Goal: Transaction & Acquisition: Purchase product/service

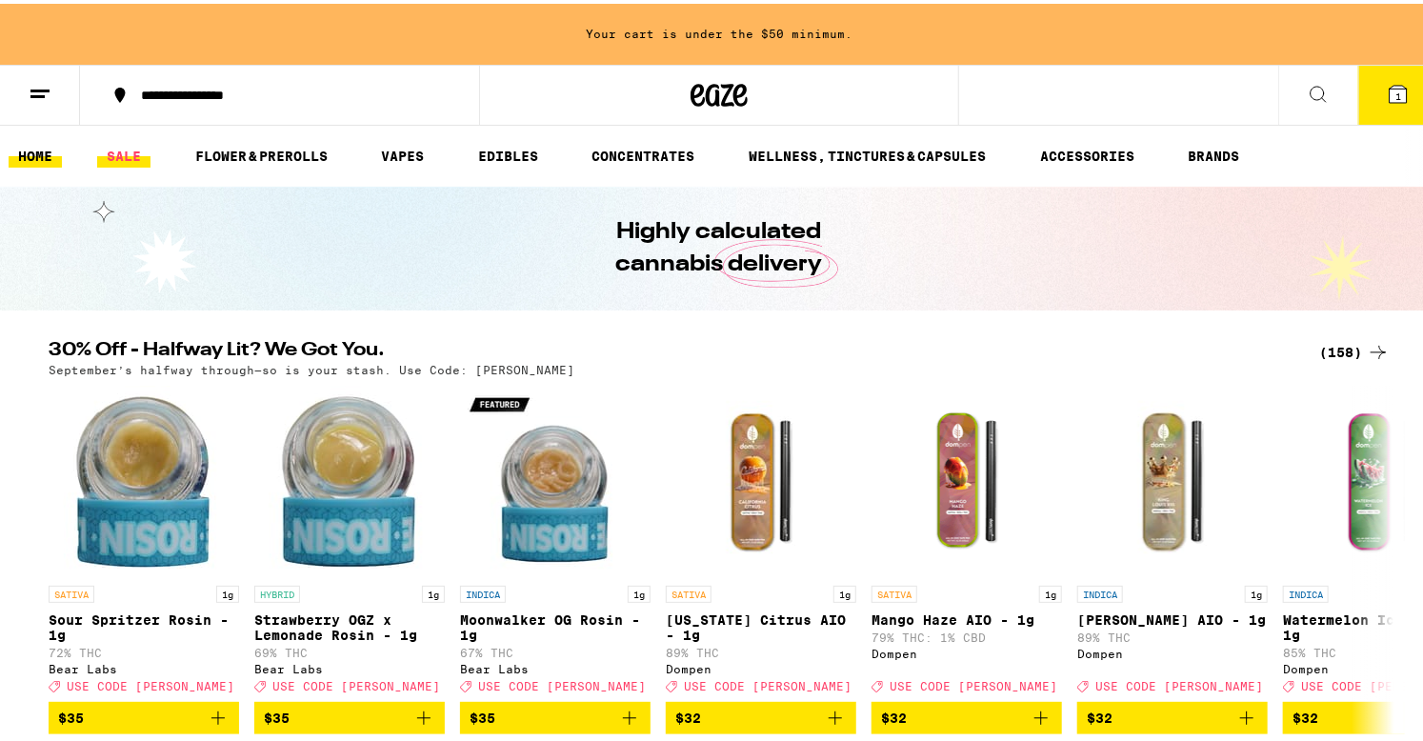
click at [133, 149] on link "SALE" at bounding box center [123, 152] width 53 height 23
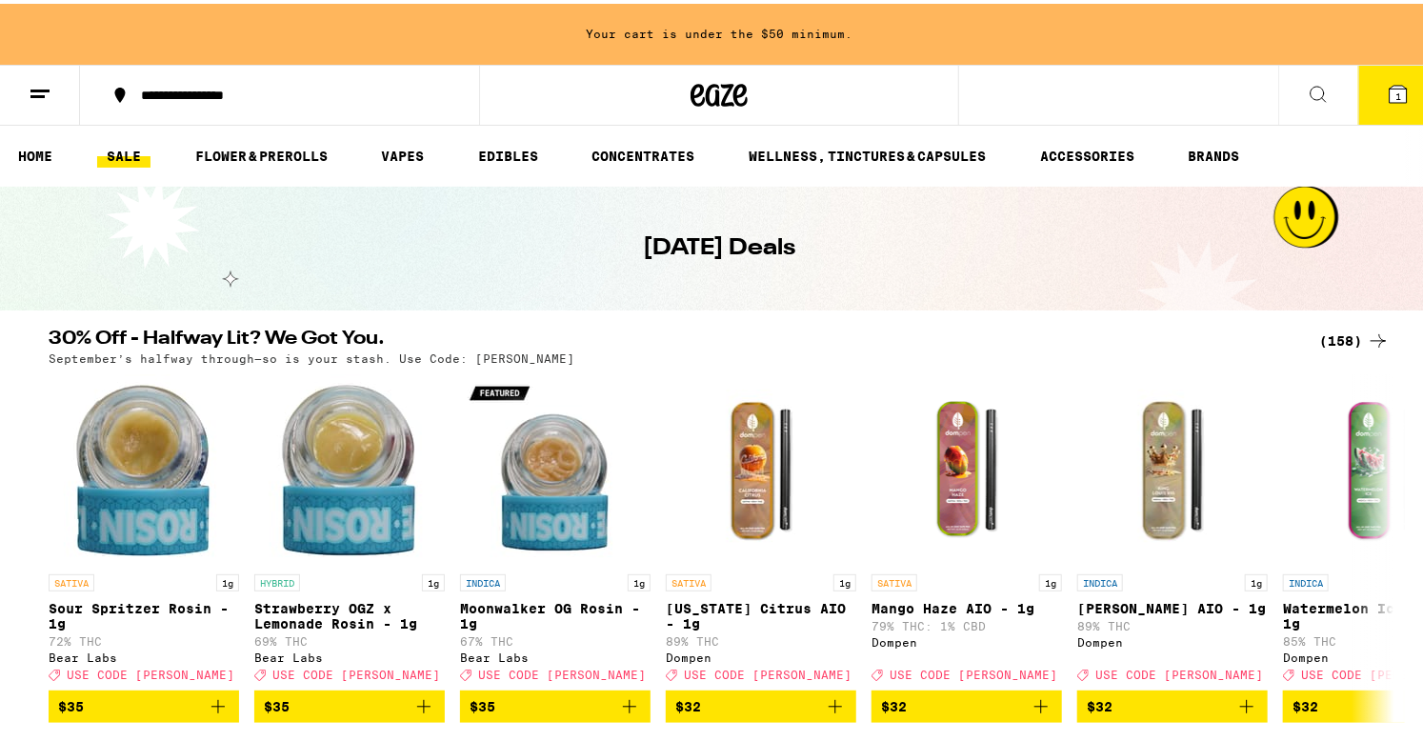
click at [1336, 337] on div "(158)" at bounding box center [1354, 337] width 70 height 23
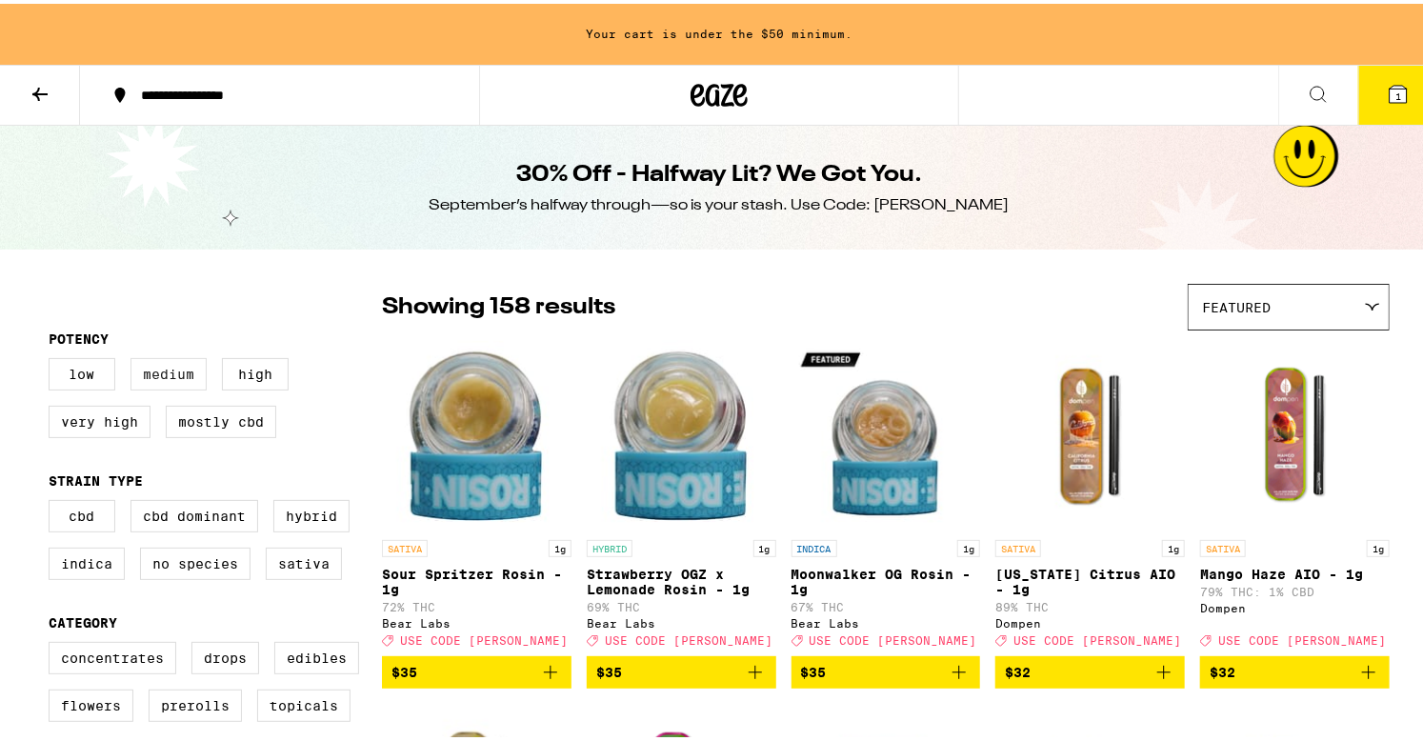
click at [171, 380] on label "Medium" at bounding box center [168, 370] width 76 height 32
click at [53, 358] on input "Medium" at bounding box center [52, 357] width 1 height 1
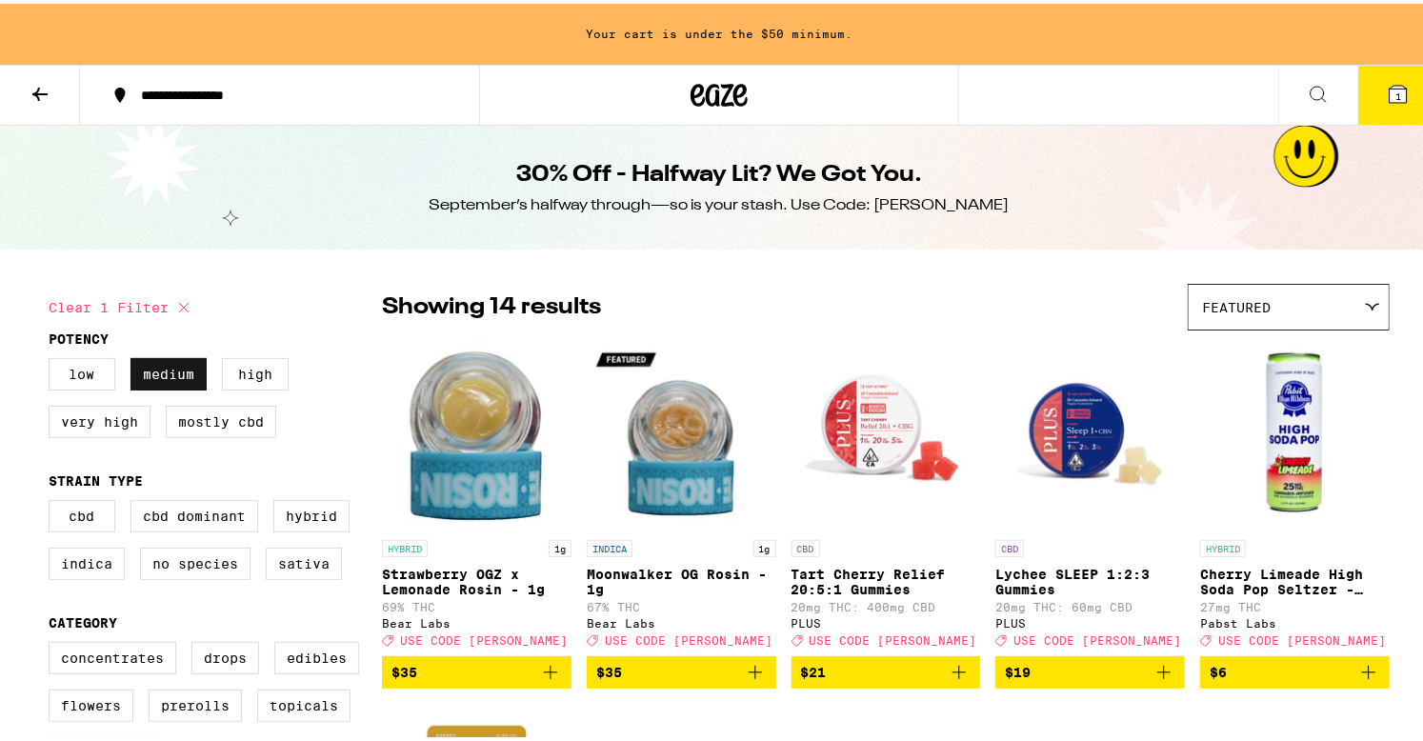
click at [170, 379] on label "Medium" at bounding box center [168, 370] width 76 height 32
click at [53, 358] on input "Medium" at bounding box center [52, 357] width 1 height 1
checkbox input "false"
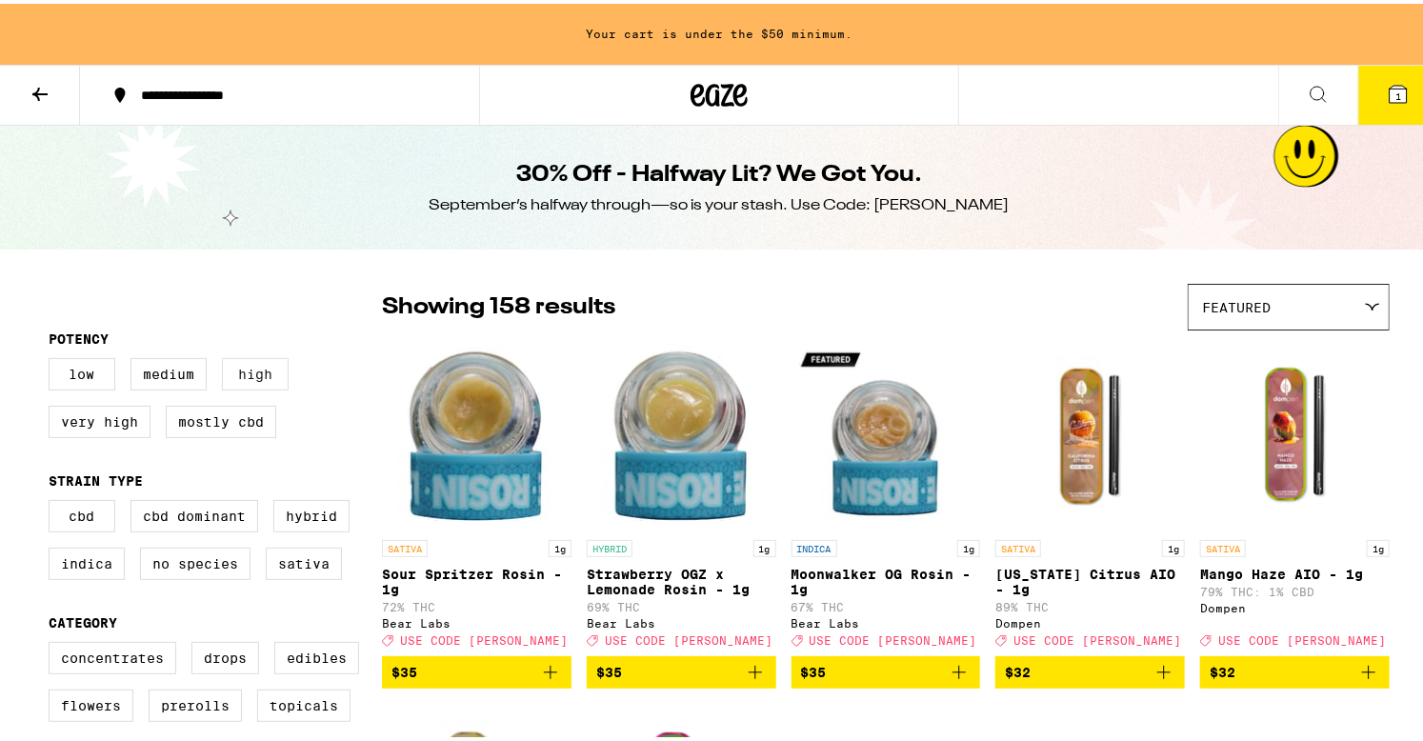
click at [241, 373] on label "High" at bounding box center [255, 370] width 67 height 32
click at [53, 358] on input "High" at bounding box center [52, 357] width 1 height 1
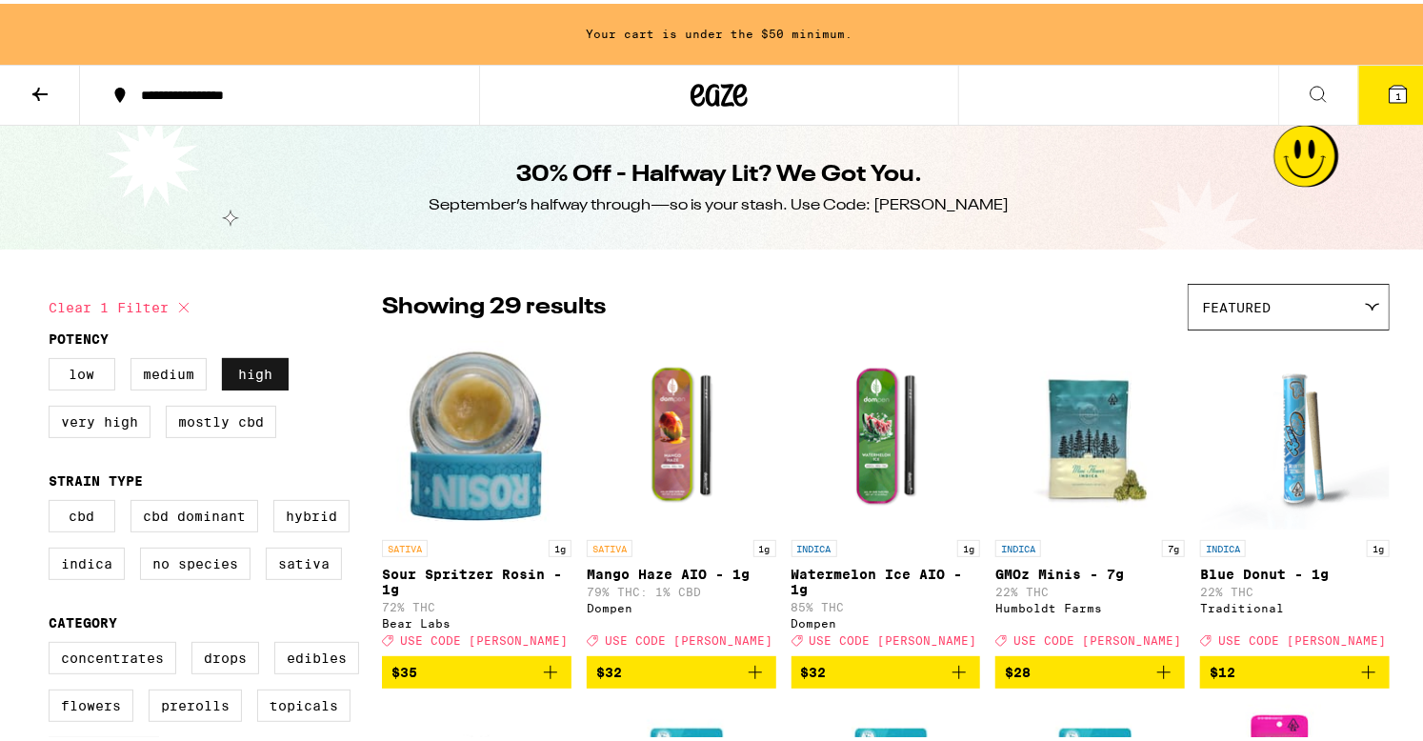
click at [249, 386] on label "High" at bounding box center [255, 370] width 67 height 32
click at [53, 358] on input "High" at bounding box center [52, 357] width 1 height 1
checkbox input "false"
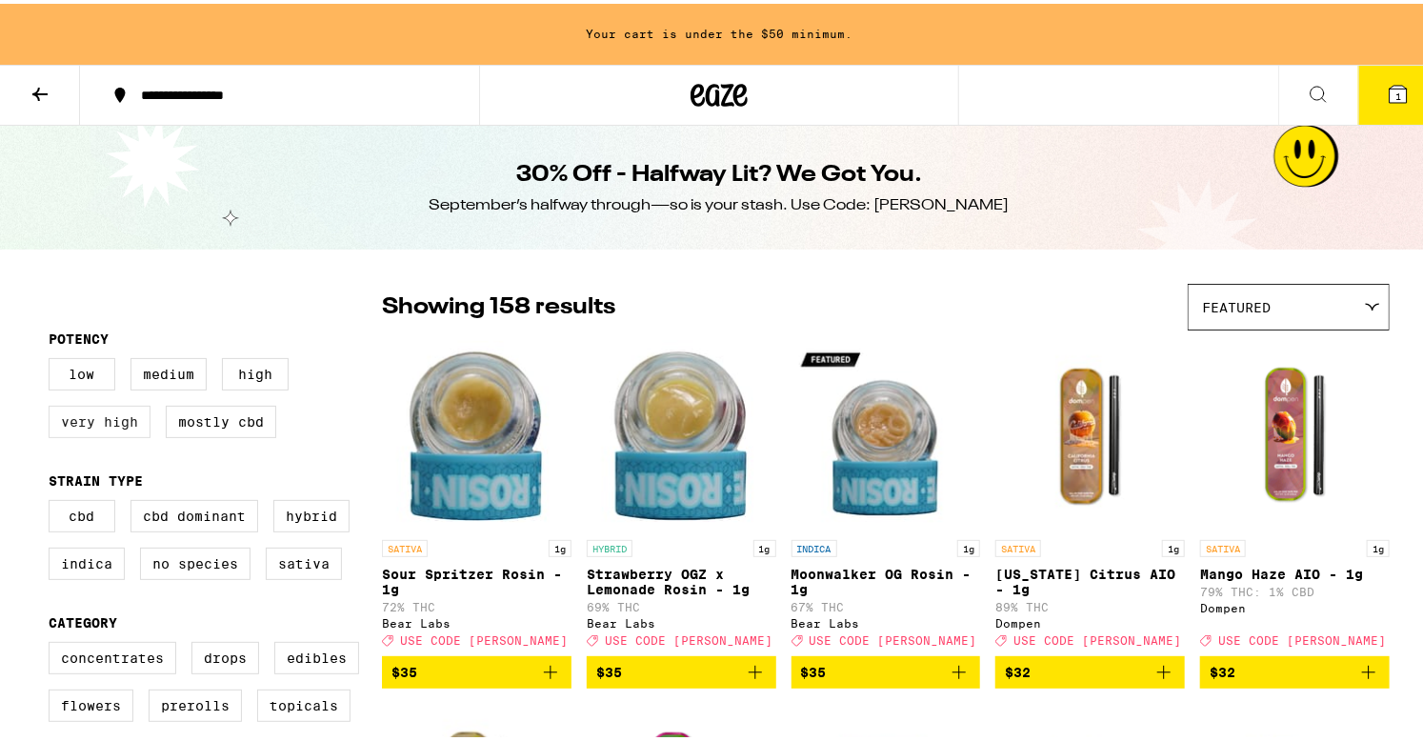
click at [131, 423] on label "Very High" at bounding box center [100, 418] width 102 height 32
click at [53, 358] on input "Very High" at bounding box center [52, 357] width 1 height 1
checkbox input "true"
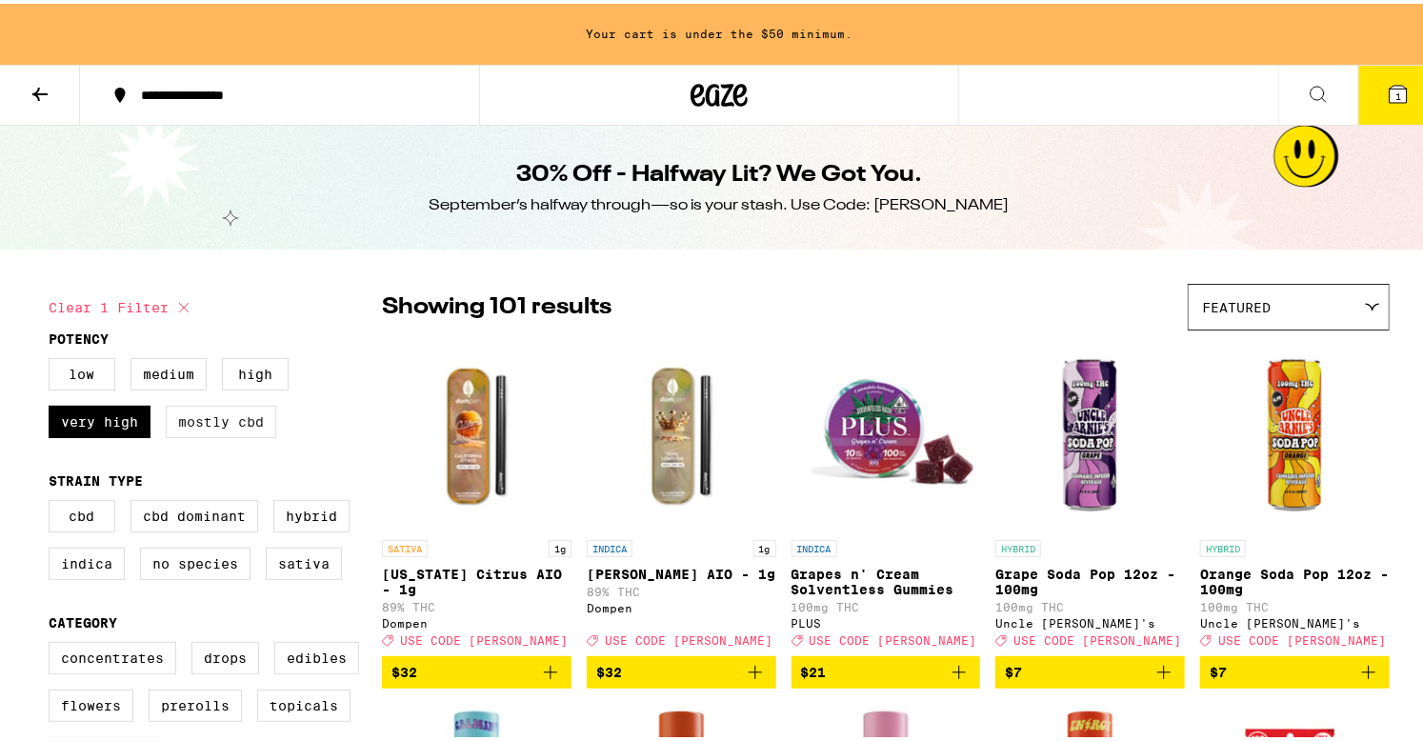
click at [210, 417] on label "Mostly CBD" at bounding box center [221, 418] width 110 height 32
click at [53, 358] on input "Mostly CBD" at bounding box center [52, 357] width 1 height 1
checkbox input "true"
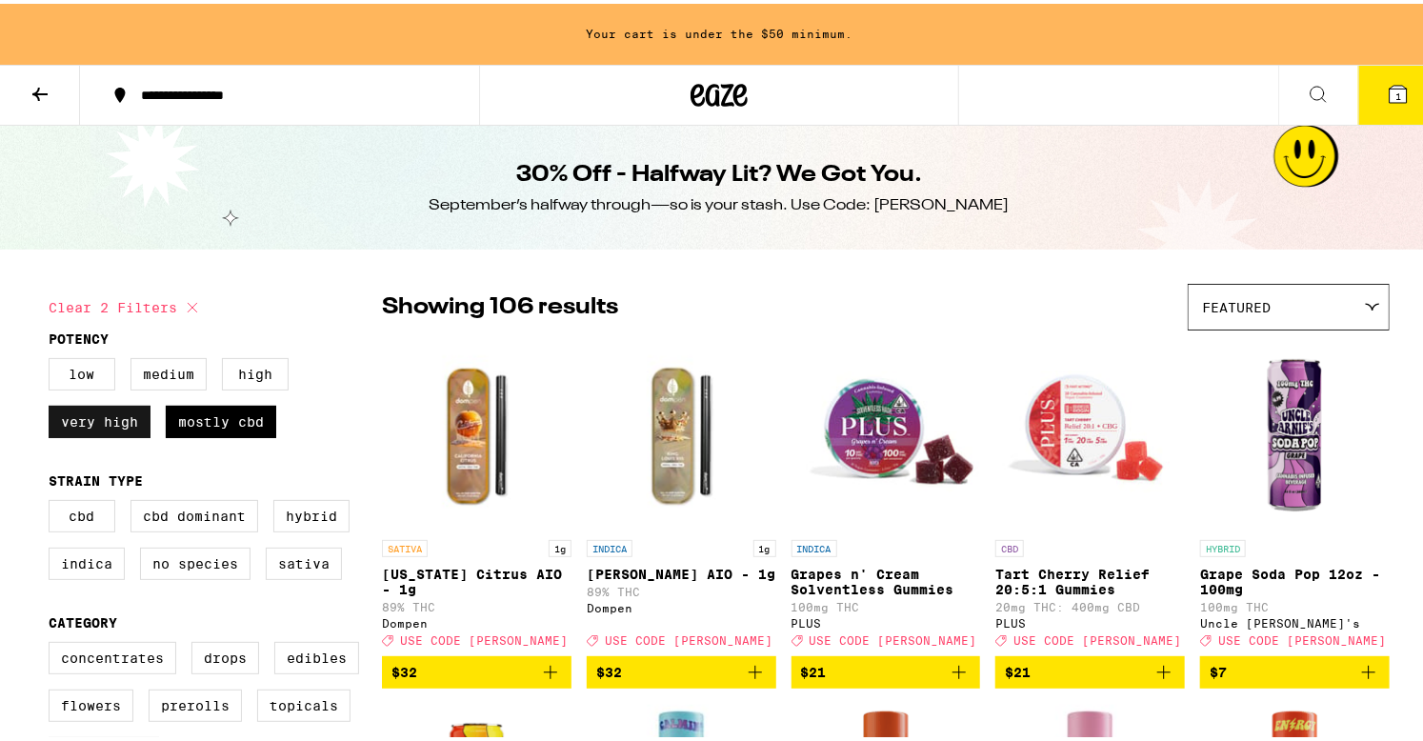
click at [128, 415] on label "Very High" at bounding box center [100, 418] width 102 height 32
click at [53, 358] on input "Very High" at bounding box center [52, 357] width 1 height 1
checkbox input "false"
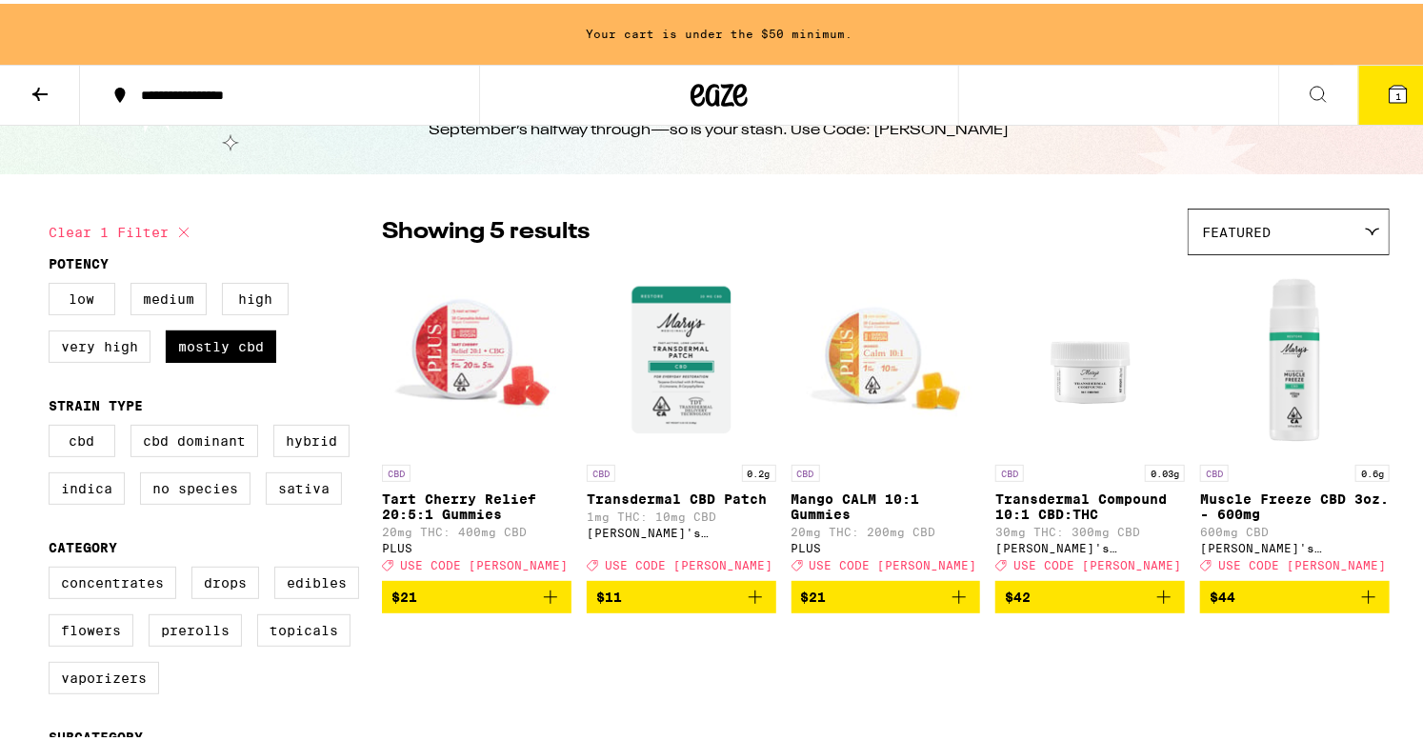
scroll to position [76, 0]
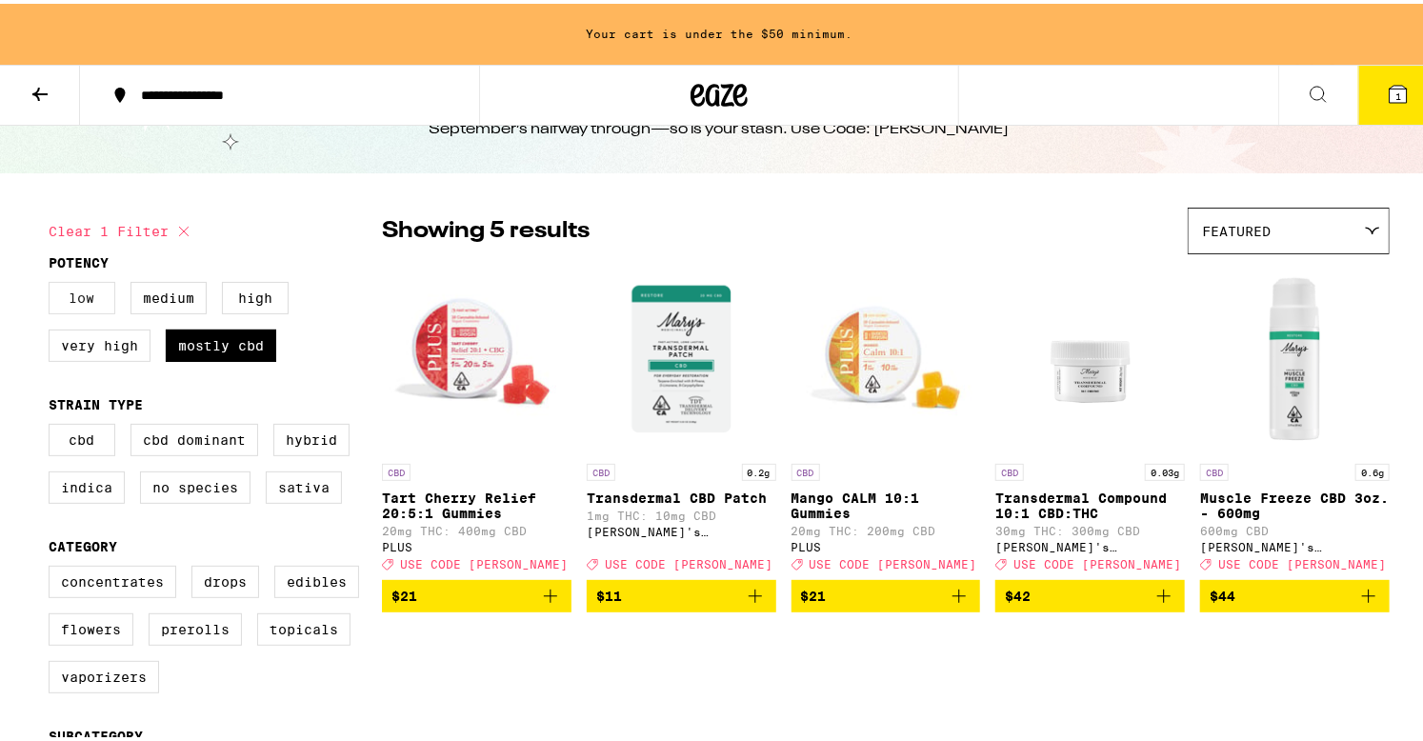
click at [86, 296] on label "Low" at bounding box center [82, 294] width 67 height 32
click at [53, 282] on input "Low" at bounding box center [52, 281] width 1 height 1
checkbox input "true"
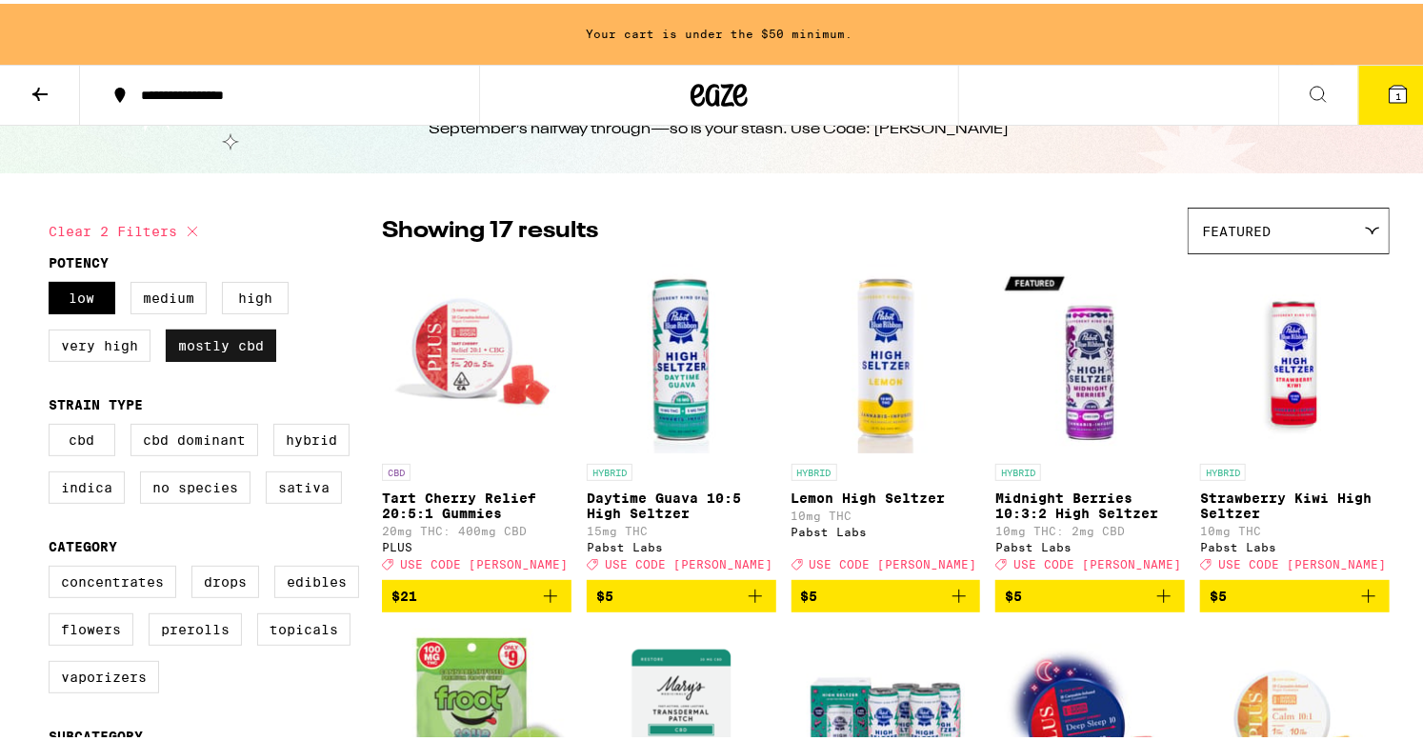
click at [194, 350] on label "Mostly CBD" at bounding box center [221, 342] width 110 height 32
click at [53, 282] on input "Mostly CBD" at bounding box center [52, 281] width 1 height 1
checkbox input "false"
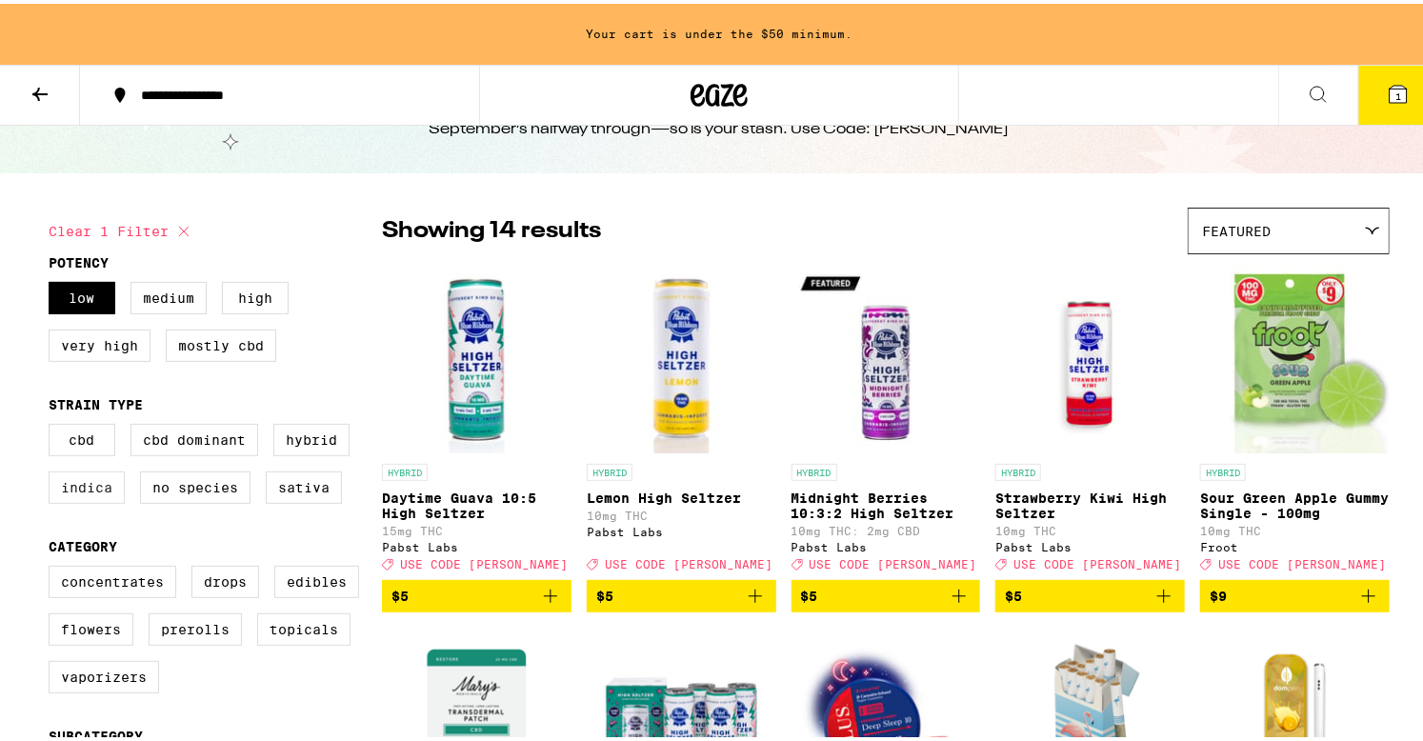
click at [85, 487] on label "Indica" at bounding box center [87, 484] width 76 height 32
click at [53, 424] on input "Indica" at bounding box center [52, 423] width 1 height 1
checkbox input "true"
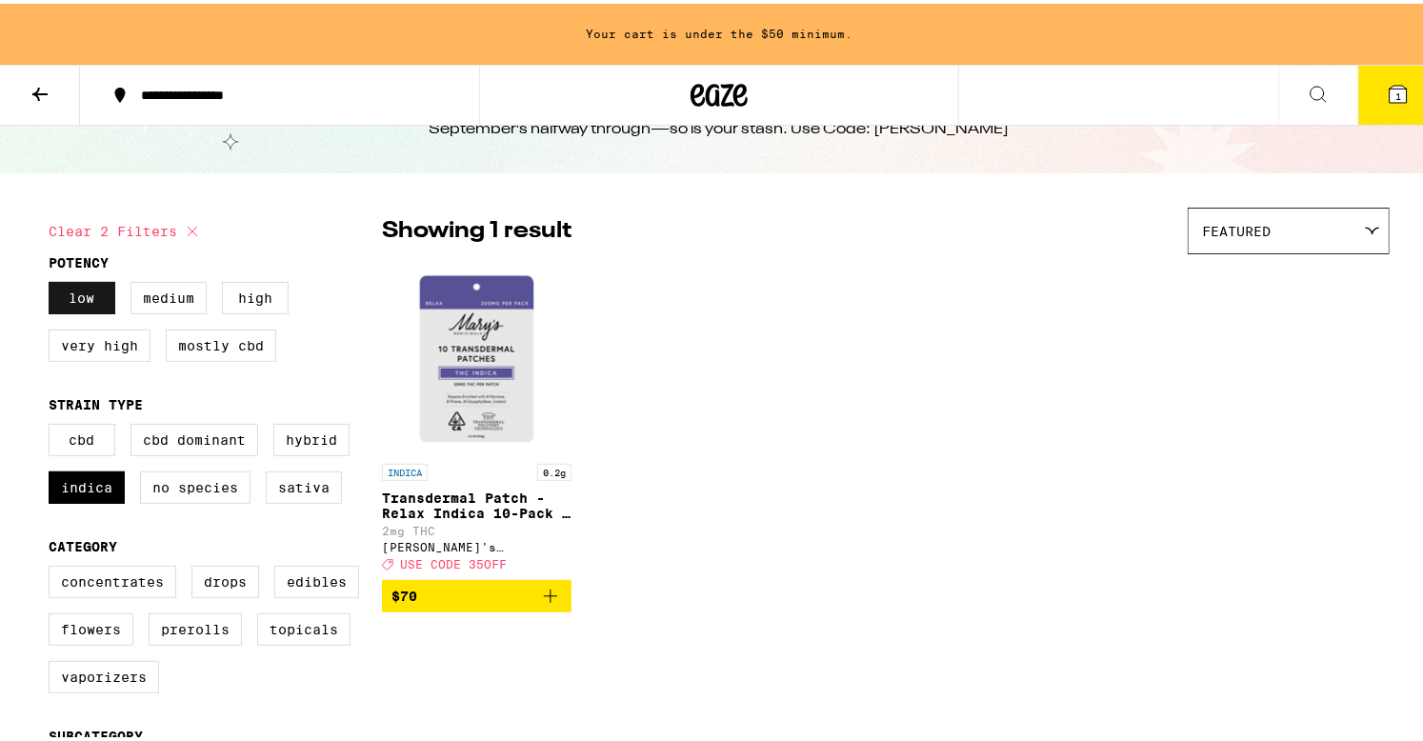
click at [84, 301] on label "Low" at bounding box center [82, 294] width 67 height 32
click at [53, 282] on input "Low" at bounding box center [52, 281] width 1 height 1
checkbox input "false"
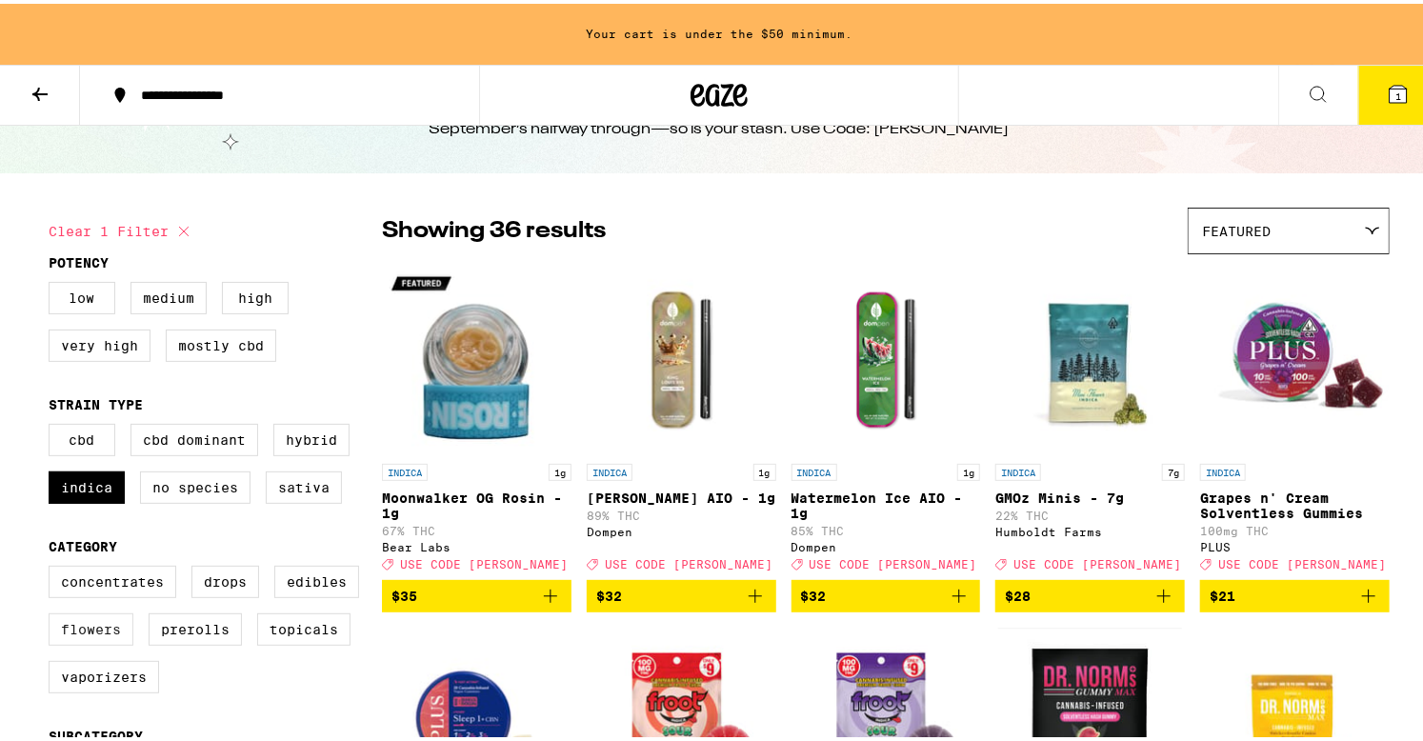
click at [103, 642] on label "Flowers" at bounding box center [91, 625] width 85 height 32
click at [53, 566] on input "Flowers" at bounding box center [52, 565] width 1 height 1
checkbox input "true"
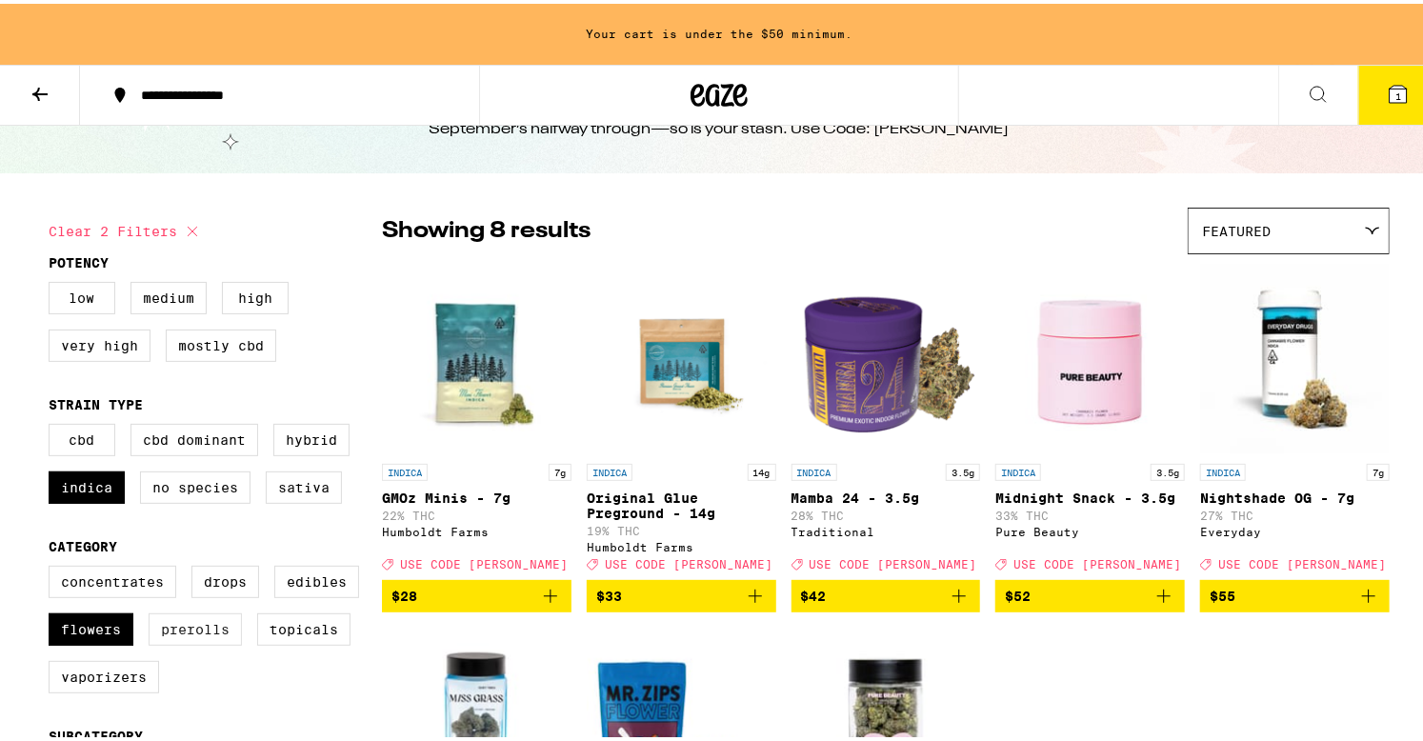
click at [204, 642] on label "Prerolls" at bounding box center [195, 625] width 93 height 32
click at [53, 566] on input "Prerolls" at bounding box center [52, 565] width 1 height 1
checkbox input "true"
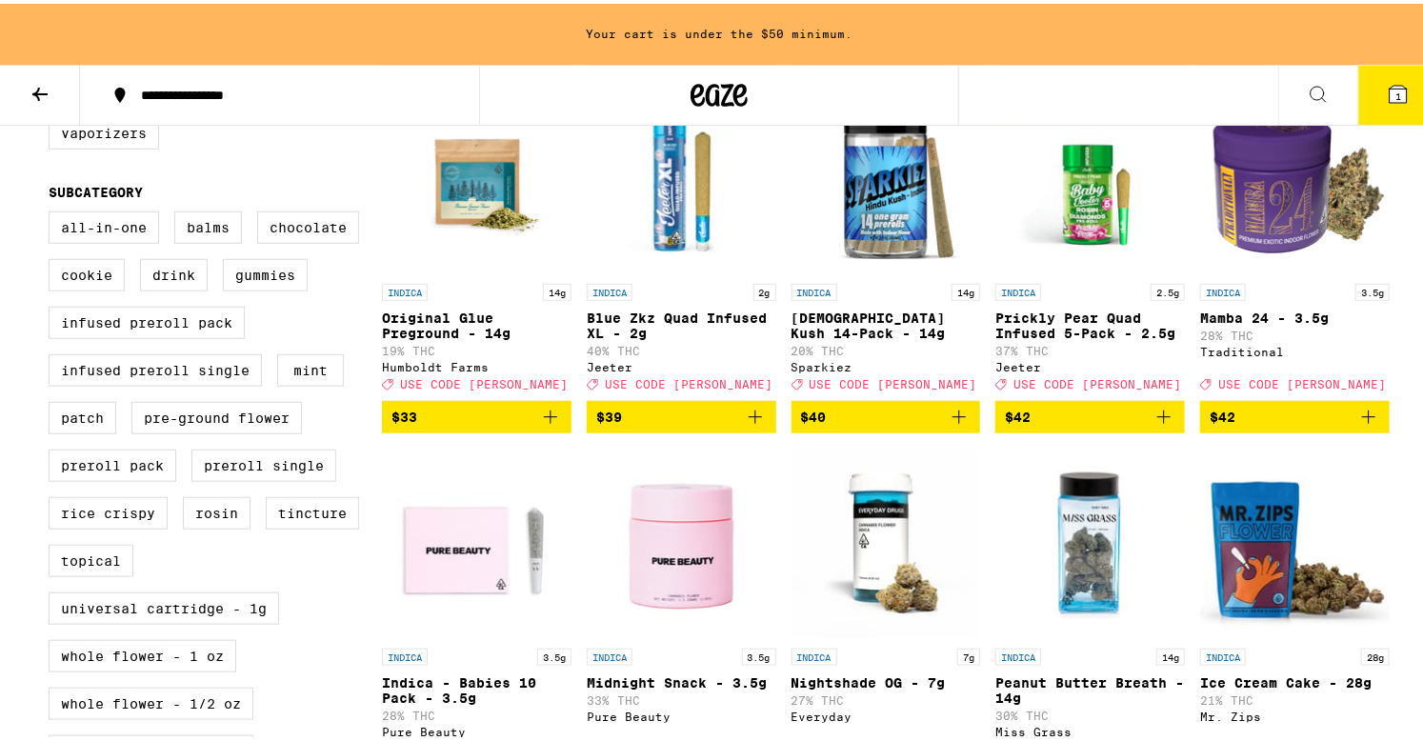
scroll to position [621, 0]
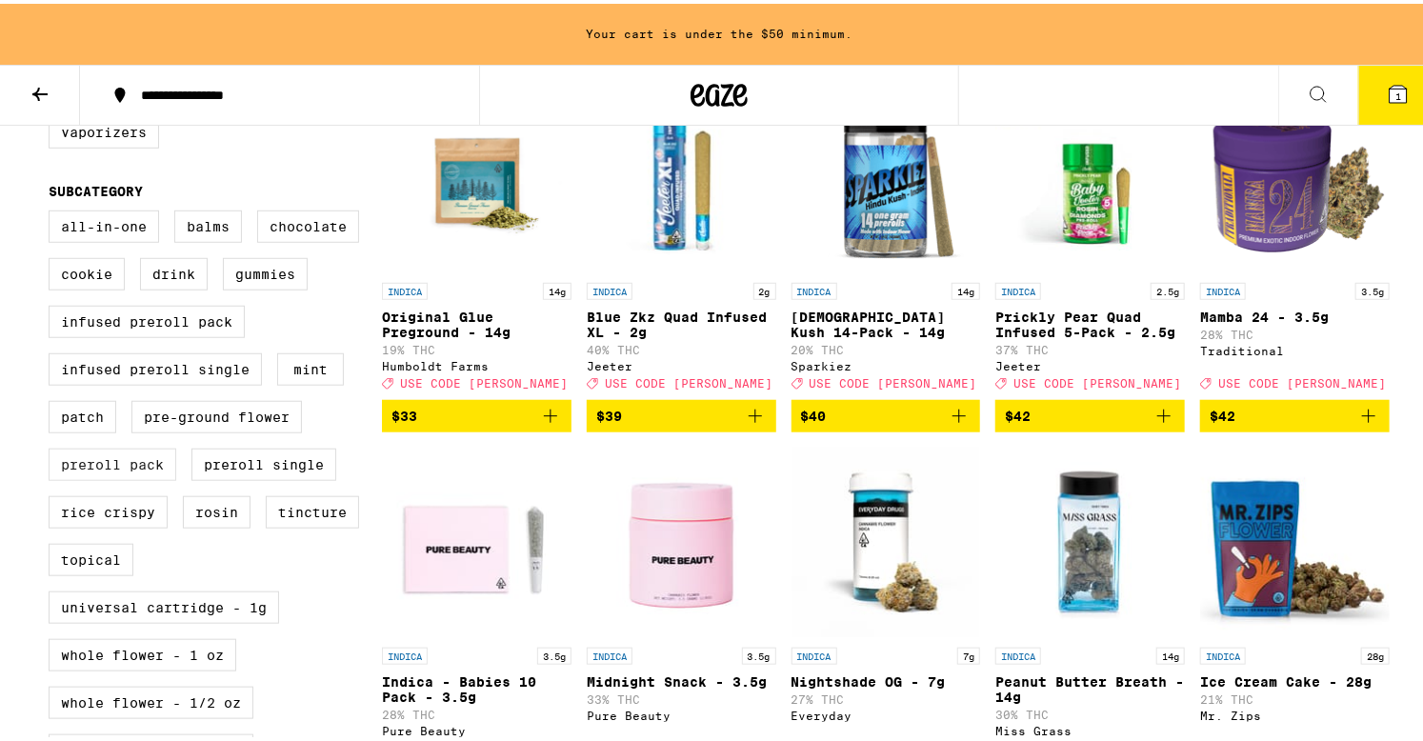
click at [136, 477] on label "Preroll Pack" at bounding box center [113, 461] width 128 height 32
click at [53, 210] on input "Preroll Pack" at bounding box center [52, 210] width 1 height 1
checkbox input "true"
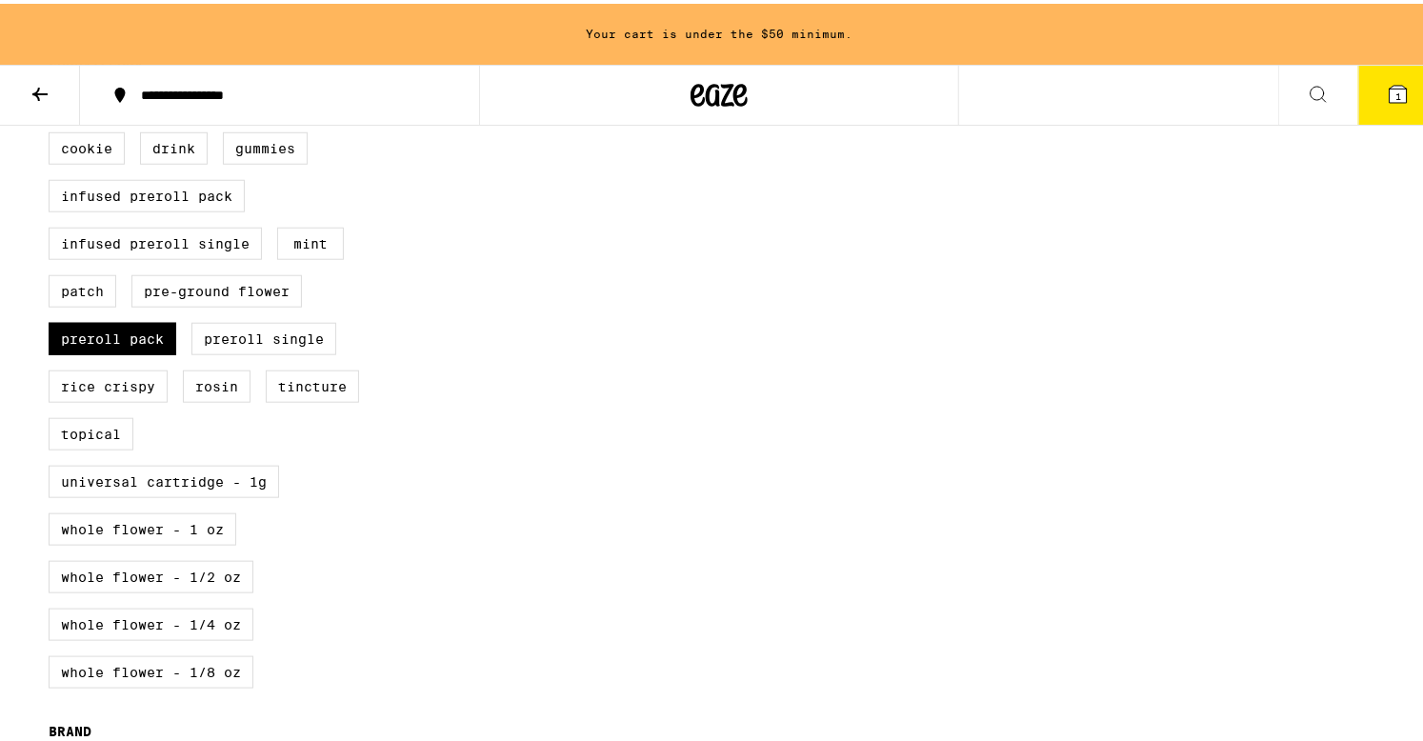
scroll to position [762, 0]
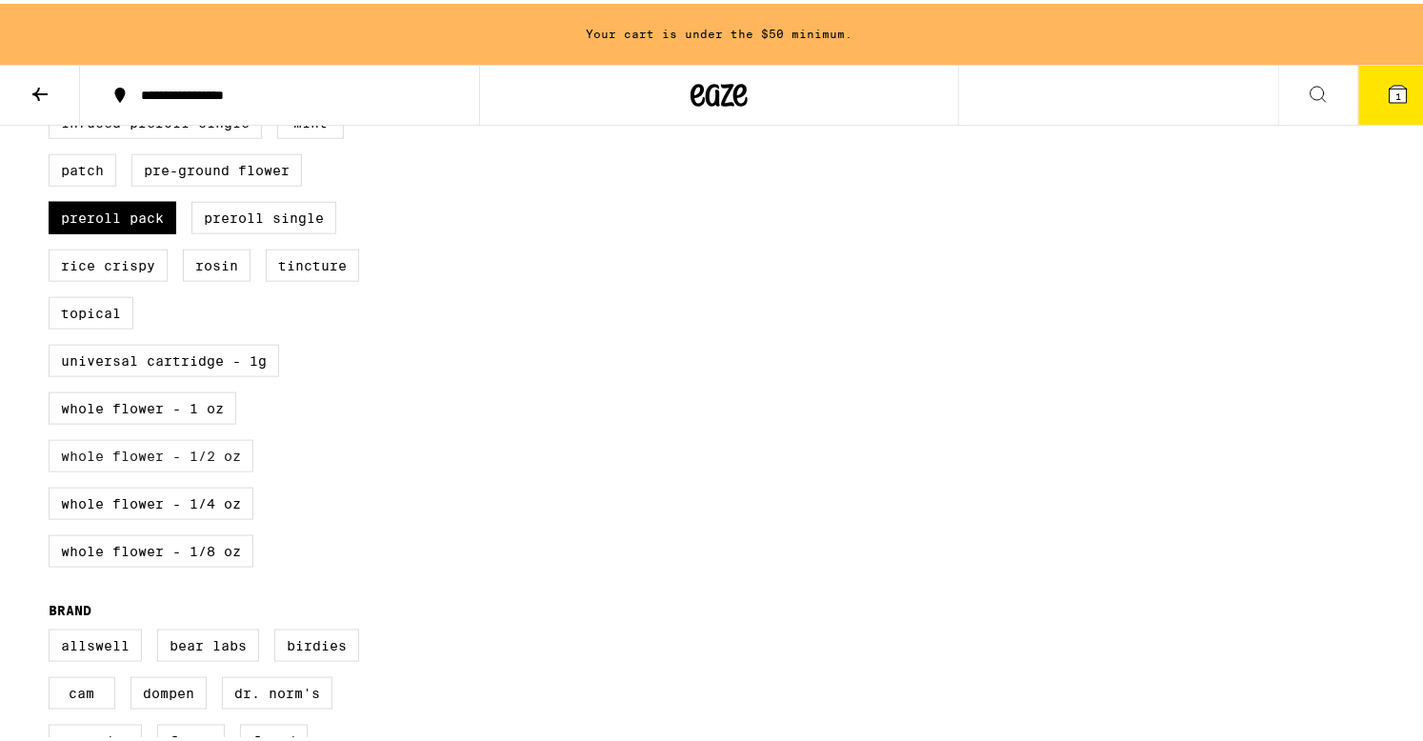
click at [224, 564] on label "Whole Flower - 1/8 oz" at bounding box center [151, 547] width 205 height 32
checkbox input "true"
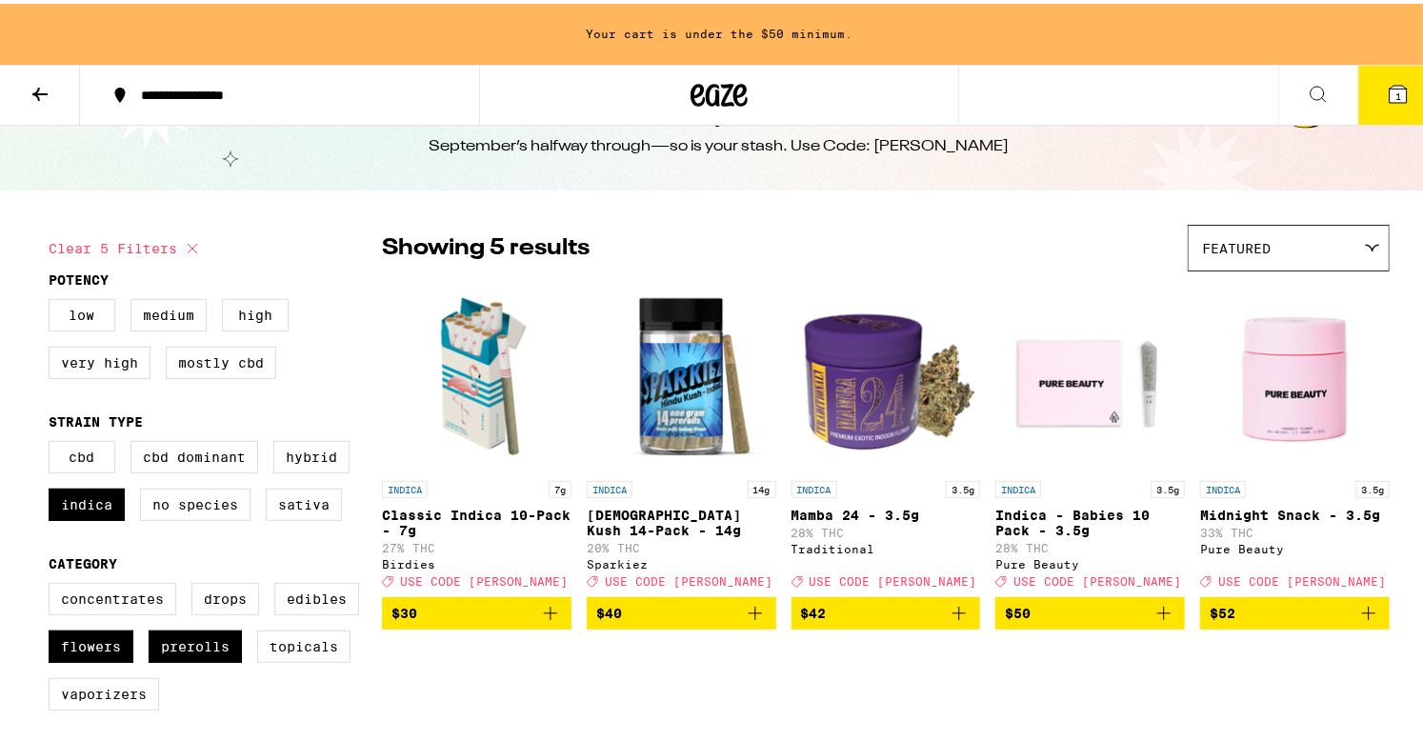
scroll to position [60, 0]
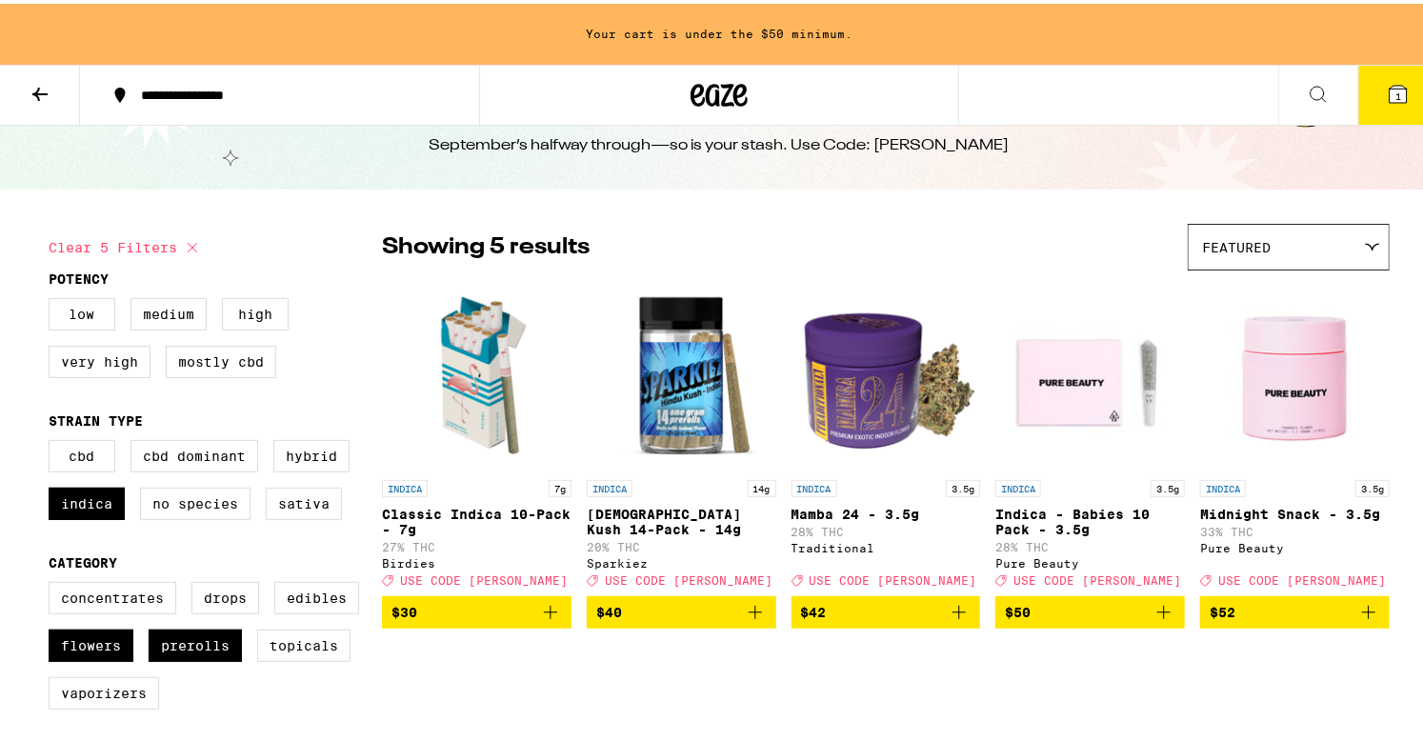
click at [1274, 432] on img "Open page for Midnight Snack - 3.5g from Pure Beauty" at bounding box center [1295, 371] width 190 height 190
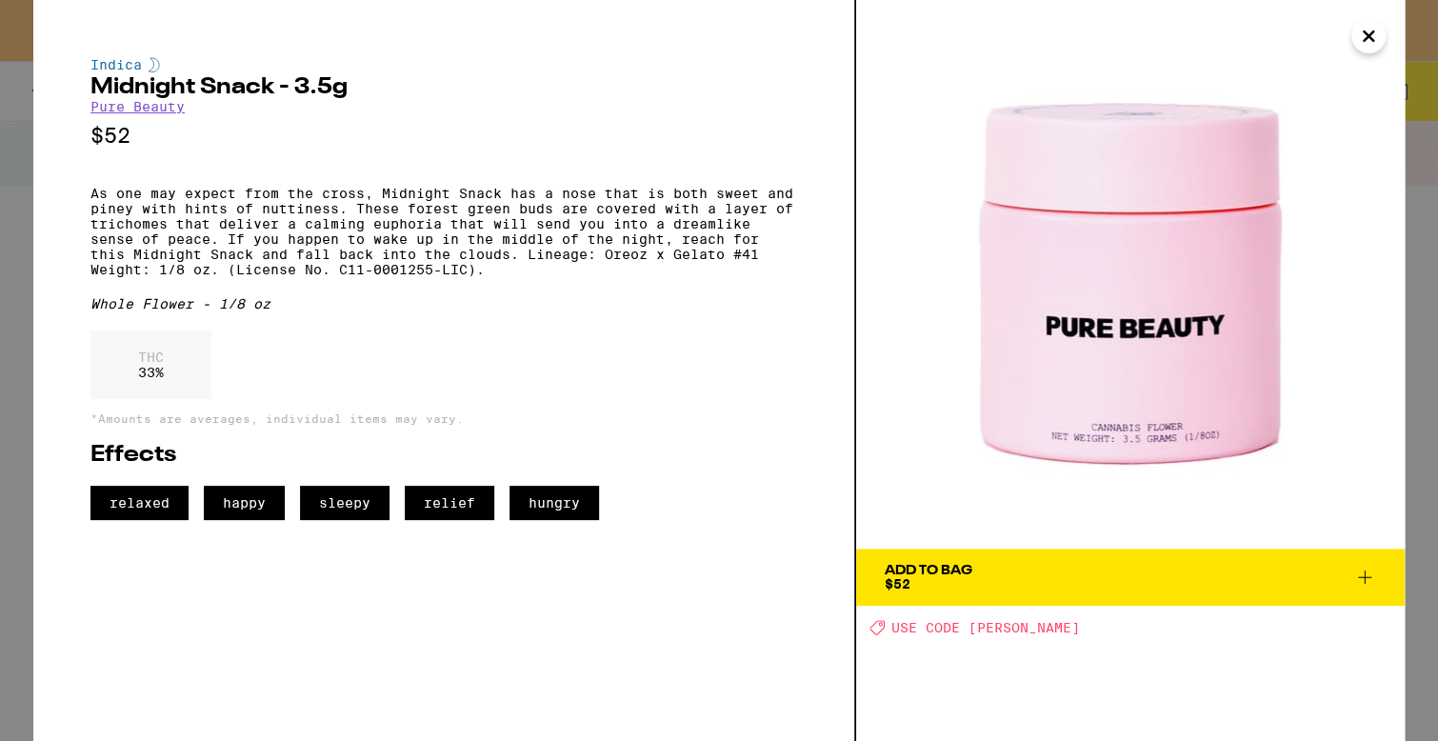
click at [1367, 50] on button "Close" at bounding box center [1368, 36] width 34 height 34
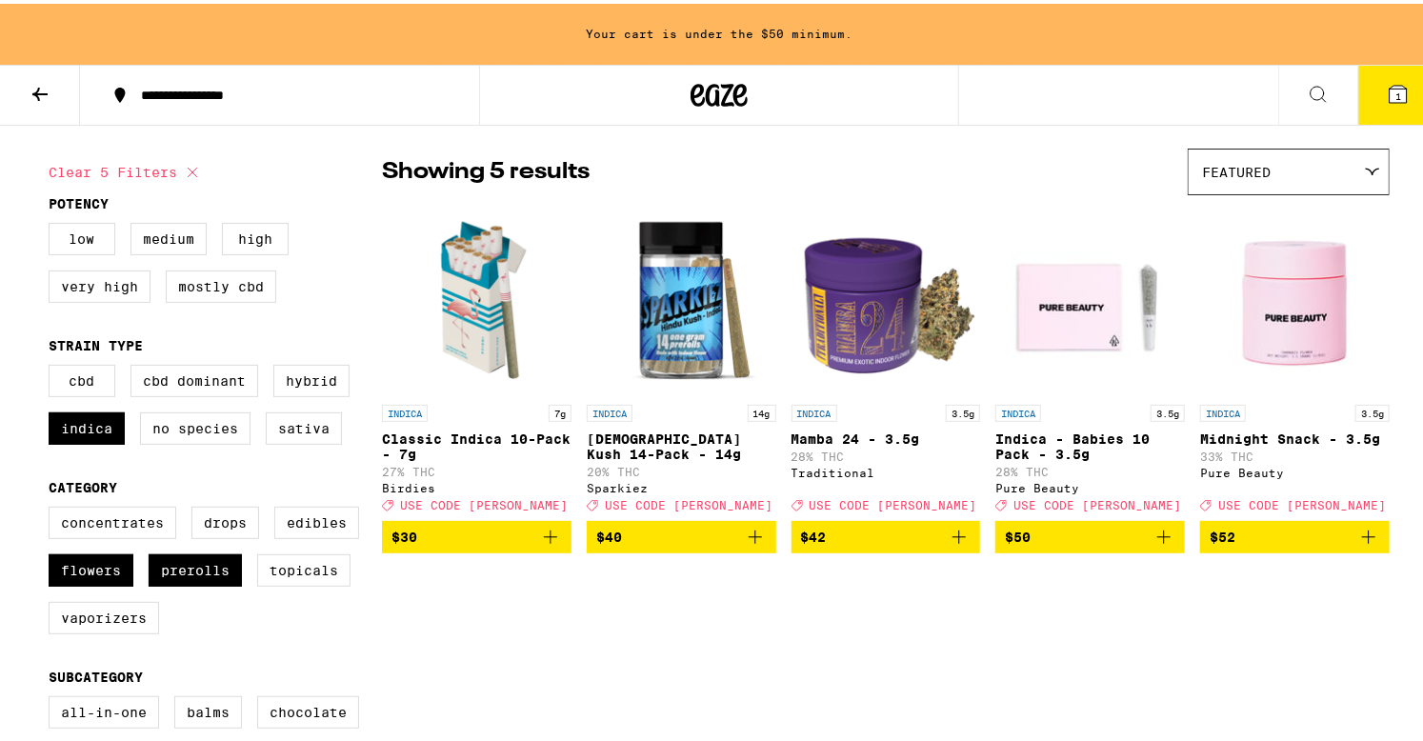
scroll to position [136, 0]
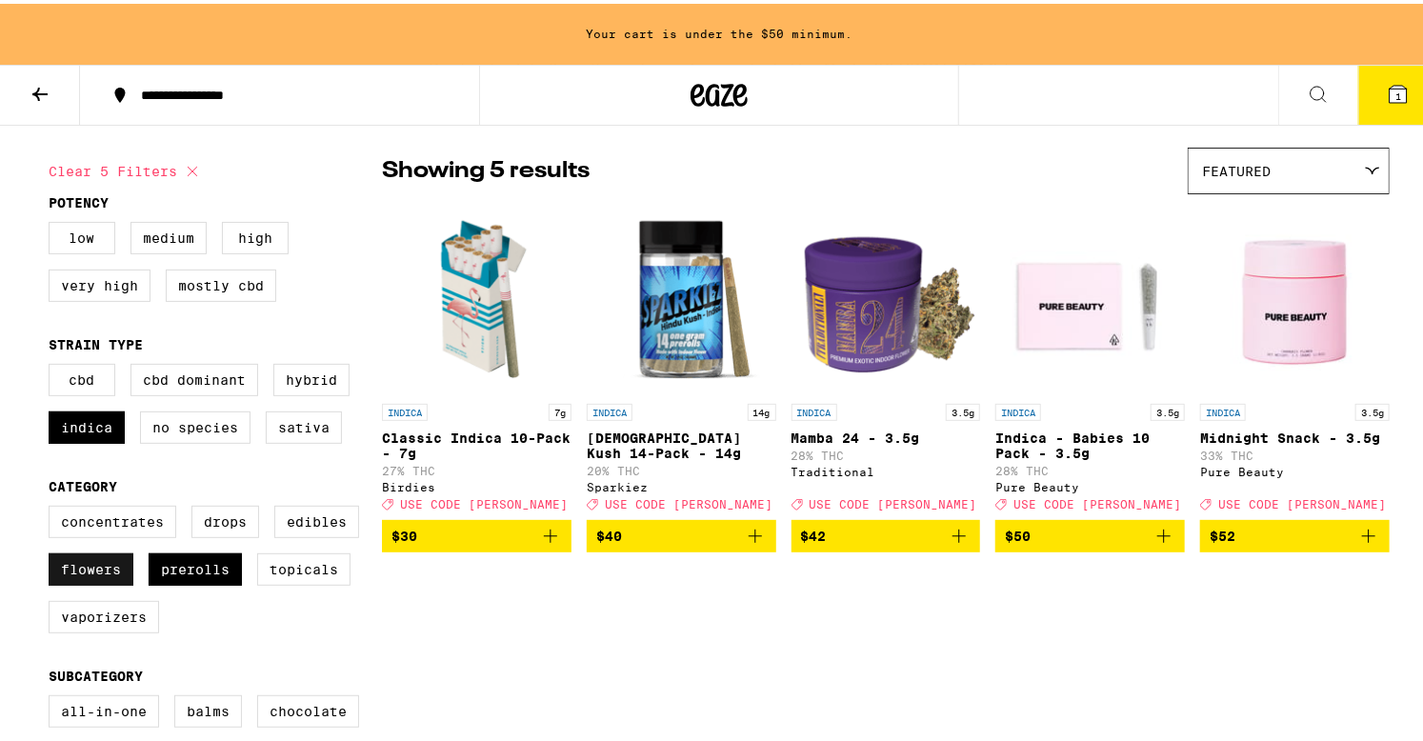
click at [112, 573] on label "Flowers" at bounding box center [91, 565] width 85 height 32
click at [53, 506] on input "Flowers" at bounding box center [52, 505] width 1 height 1
checkbox input "false"
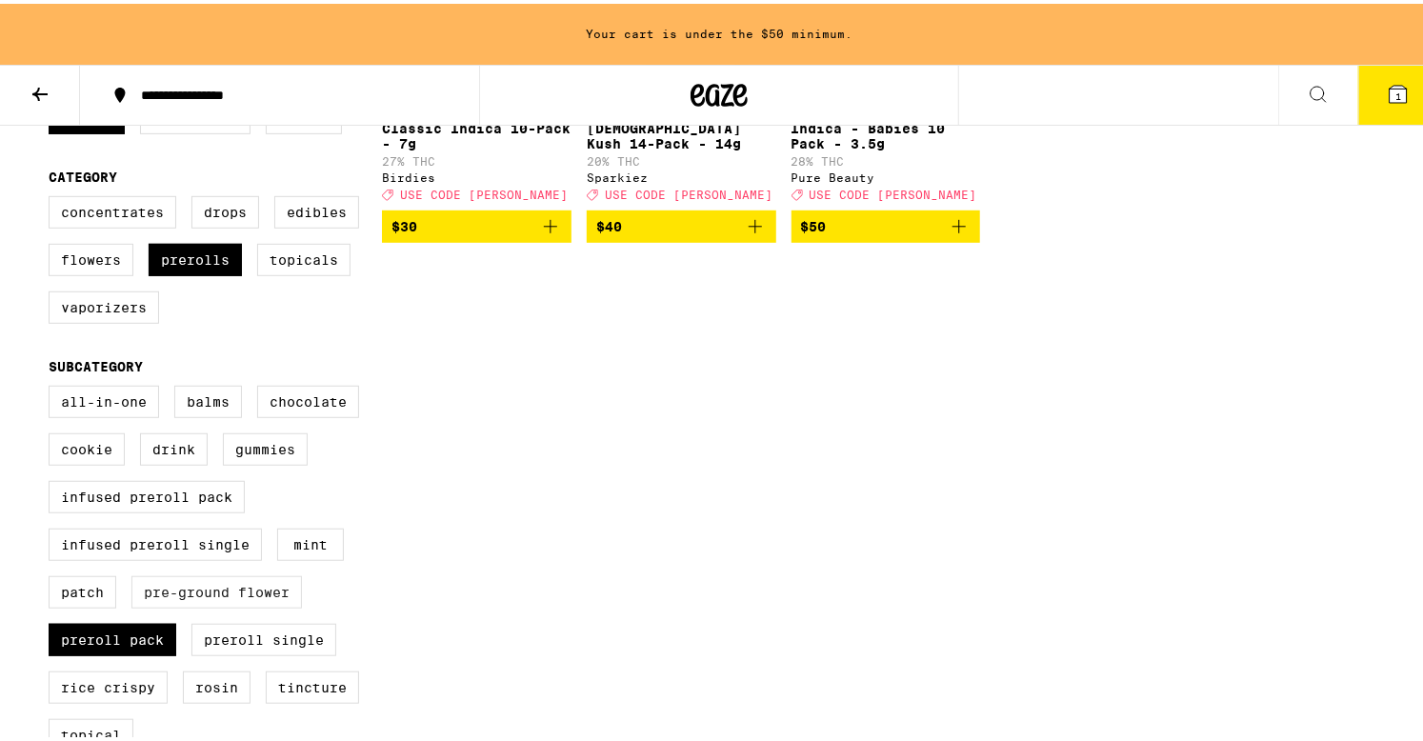
scroll to position [446, 0]
click at [213, 509] on label "Infused Preroll Pack" at bounding box center [147, 493] width 196 height 32
click at [53, 386] on input "Infused Preroll Pack" at bounding box center [52, 385] width 1 height 1
checkbox input "true"
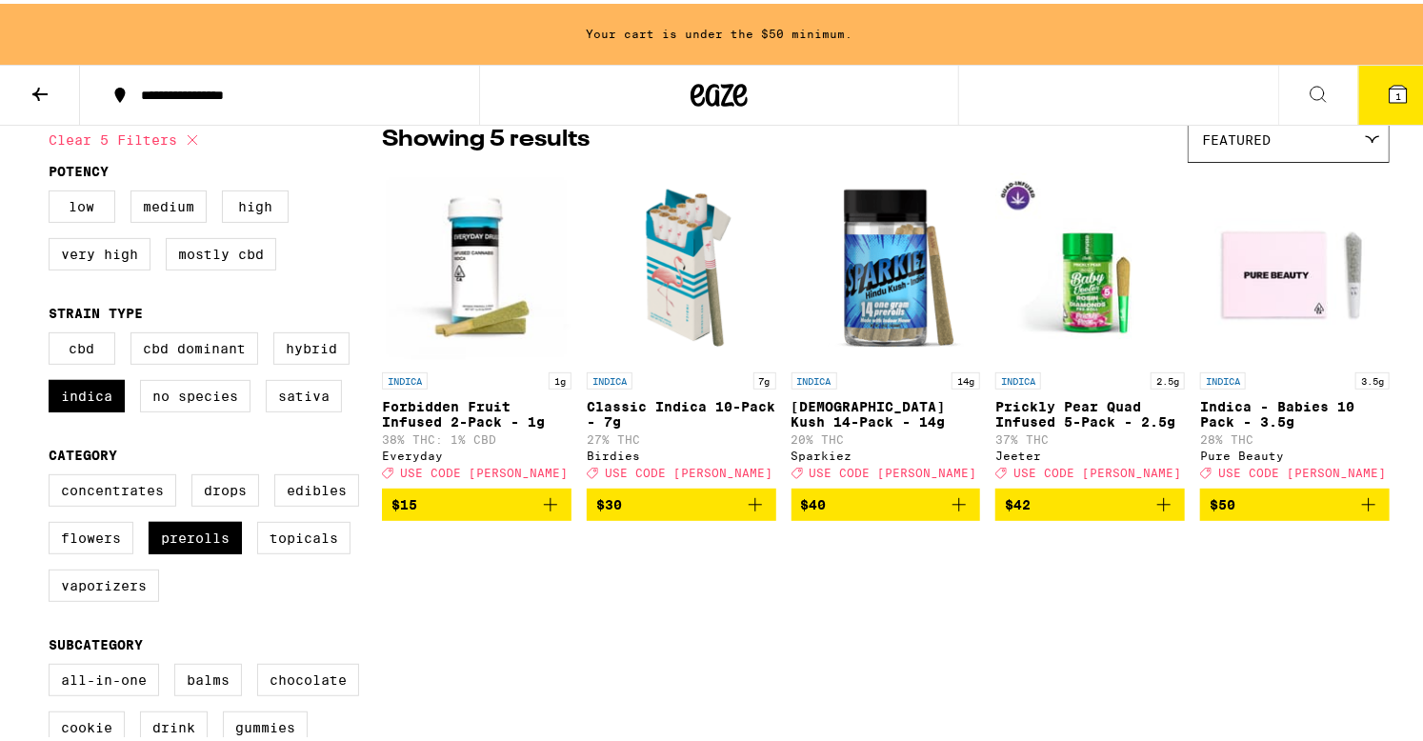
scroll to position [166, 0]
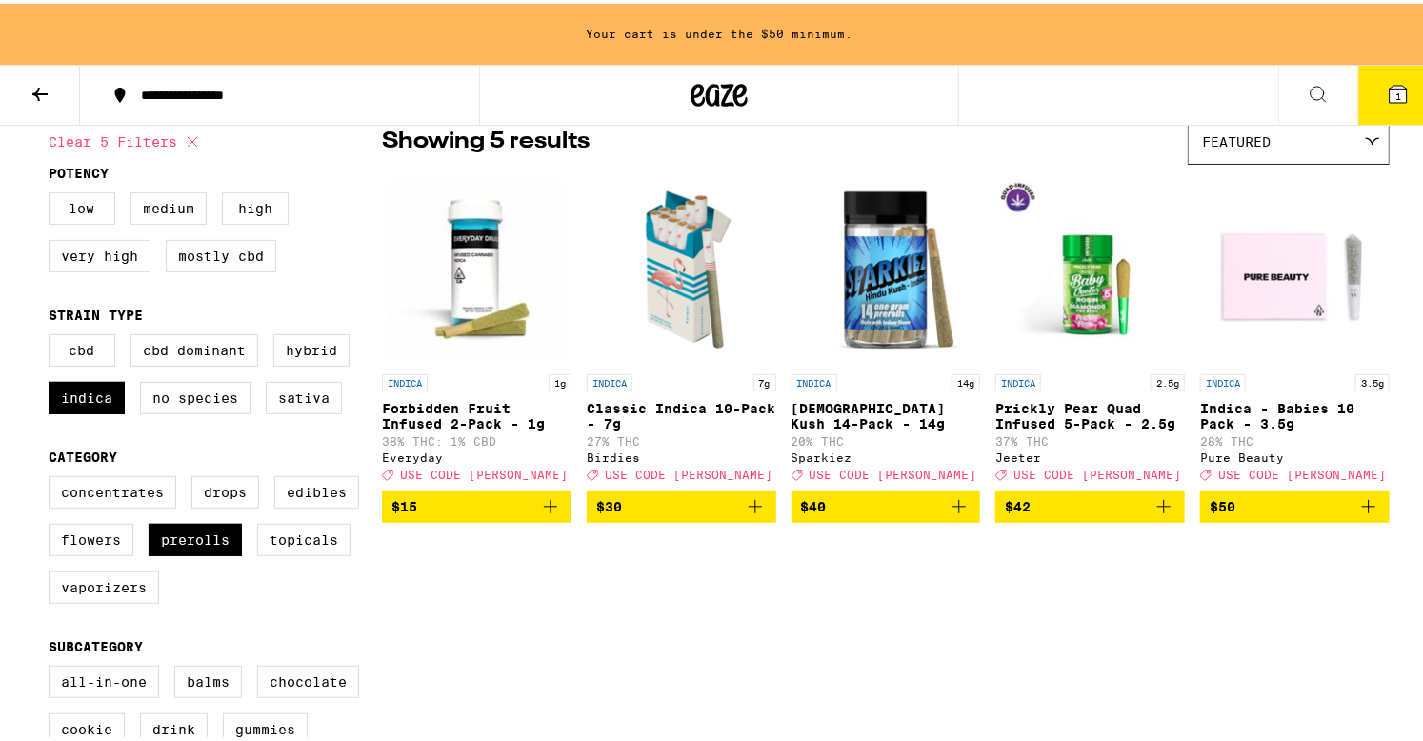
click at [1365, 511] on icon "Add to bag" at bounding box center [1368, 502] width 23 height 23
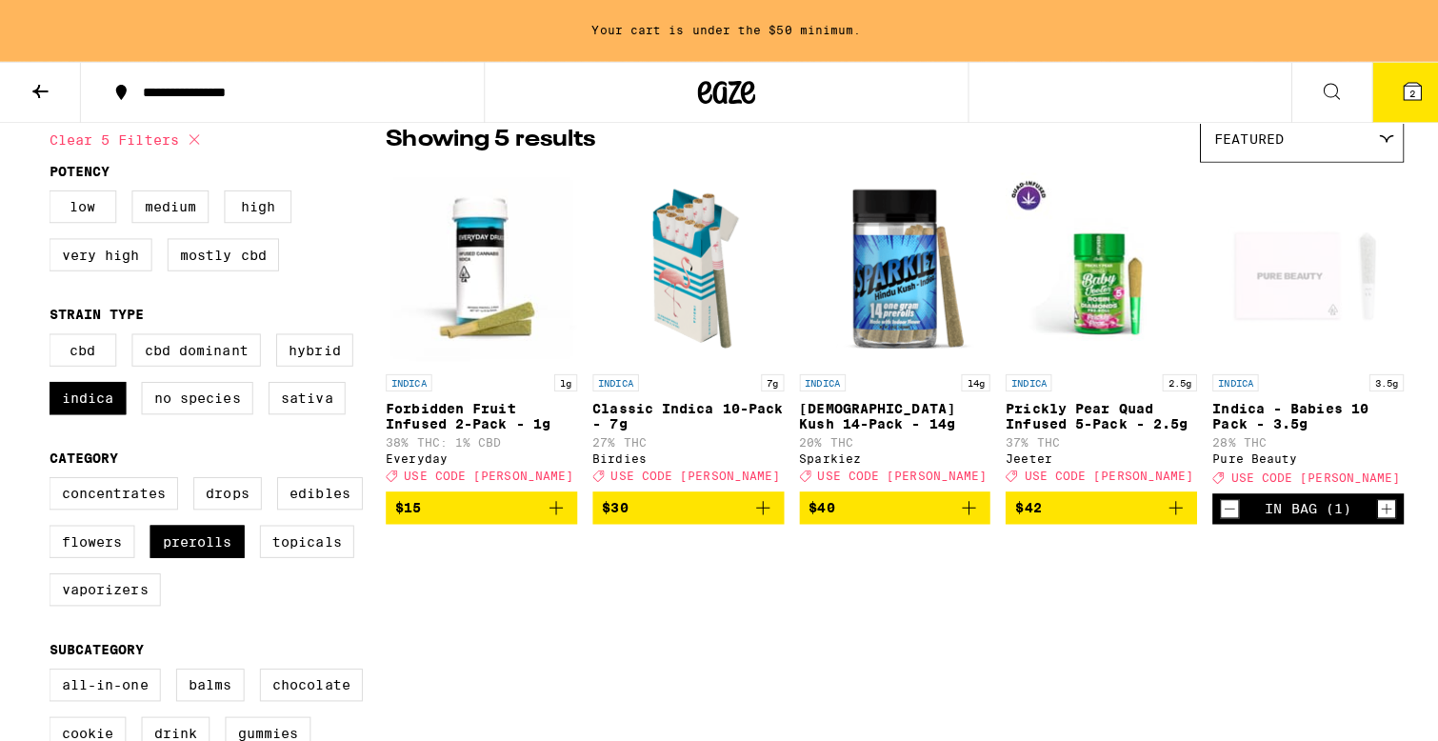
scroll to position [105, 0]
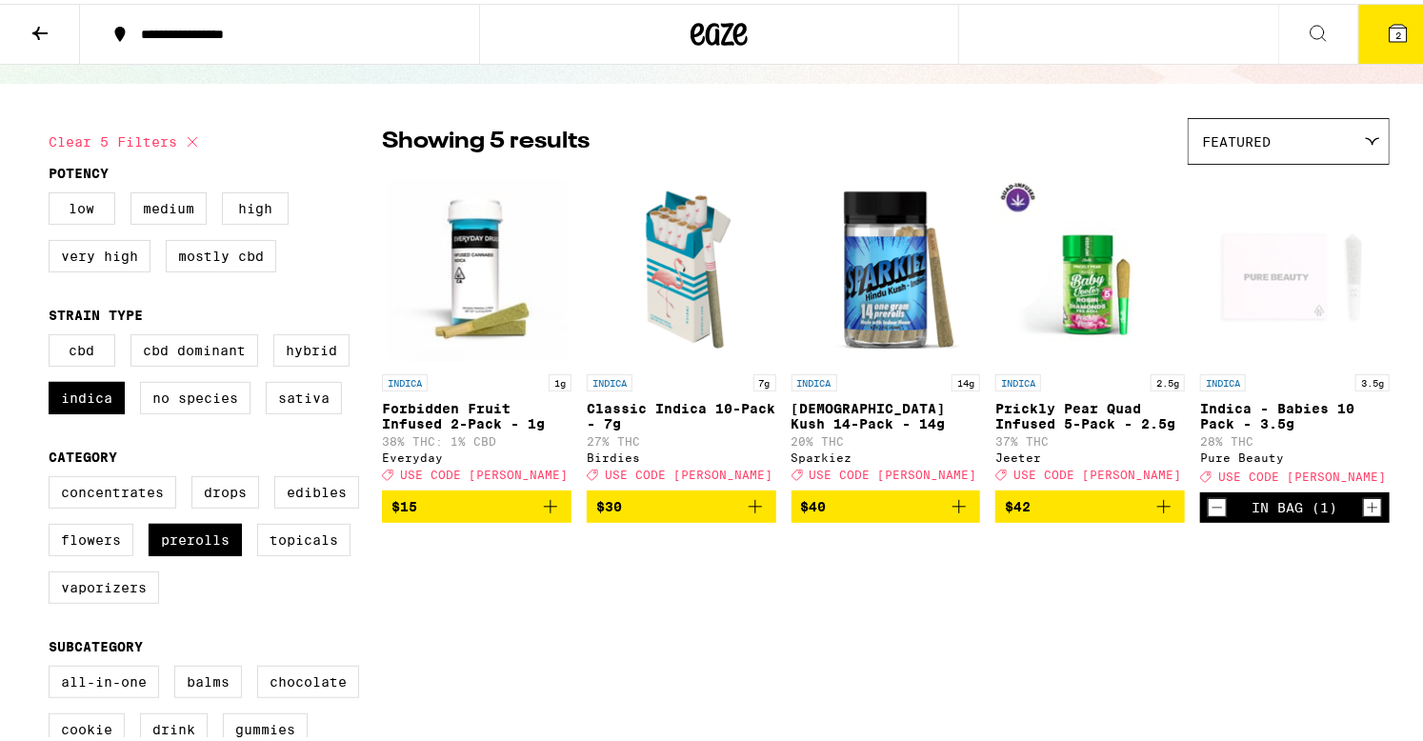
click at [1389, 33] on icon at bounding box center [1397, 29] width 17 height 17
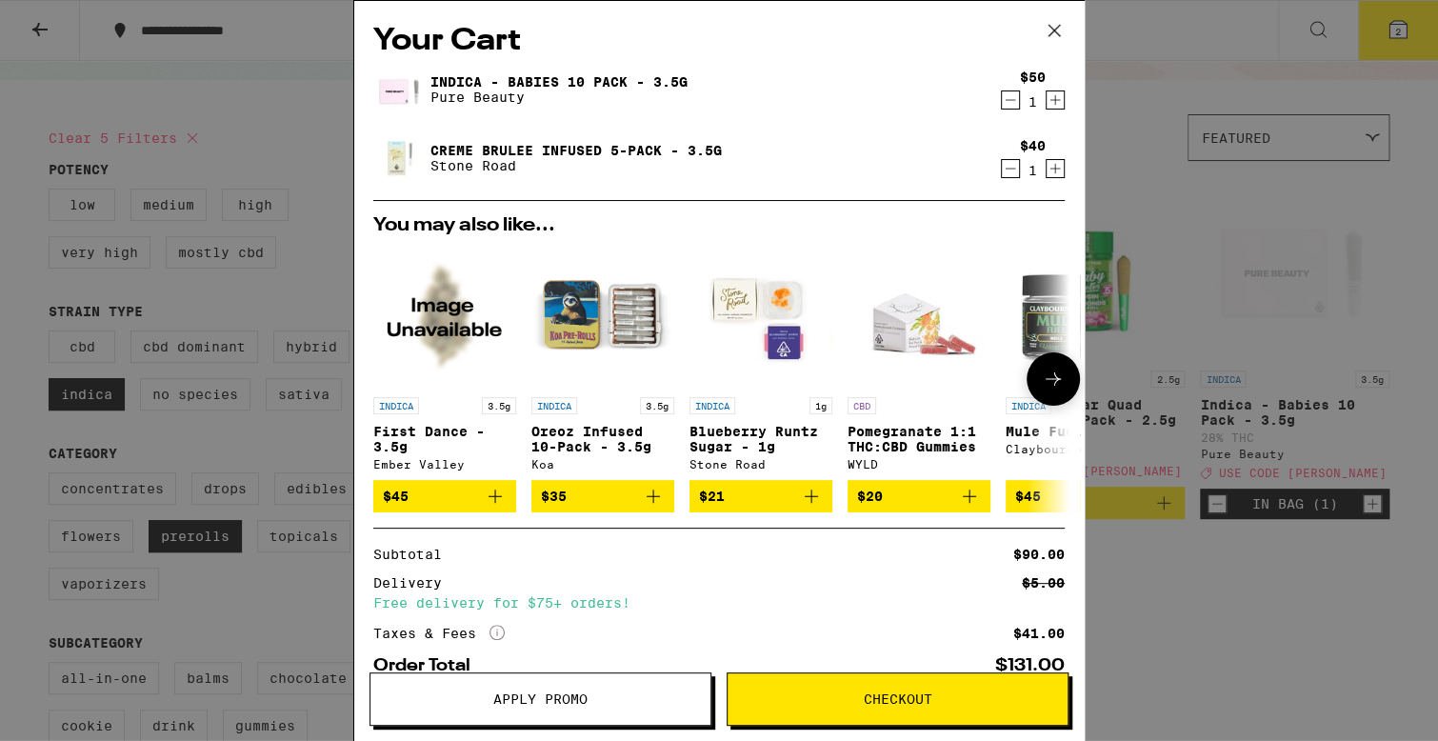
click at [591, 332] on img "Open page for Oreoz Infused 10-Pack - 3.5g from Koa" at bounding box center [602, 316] width 143 height 143
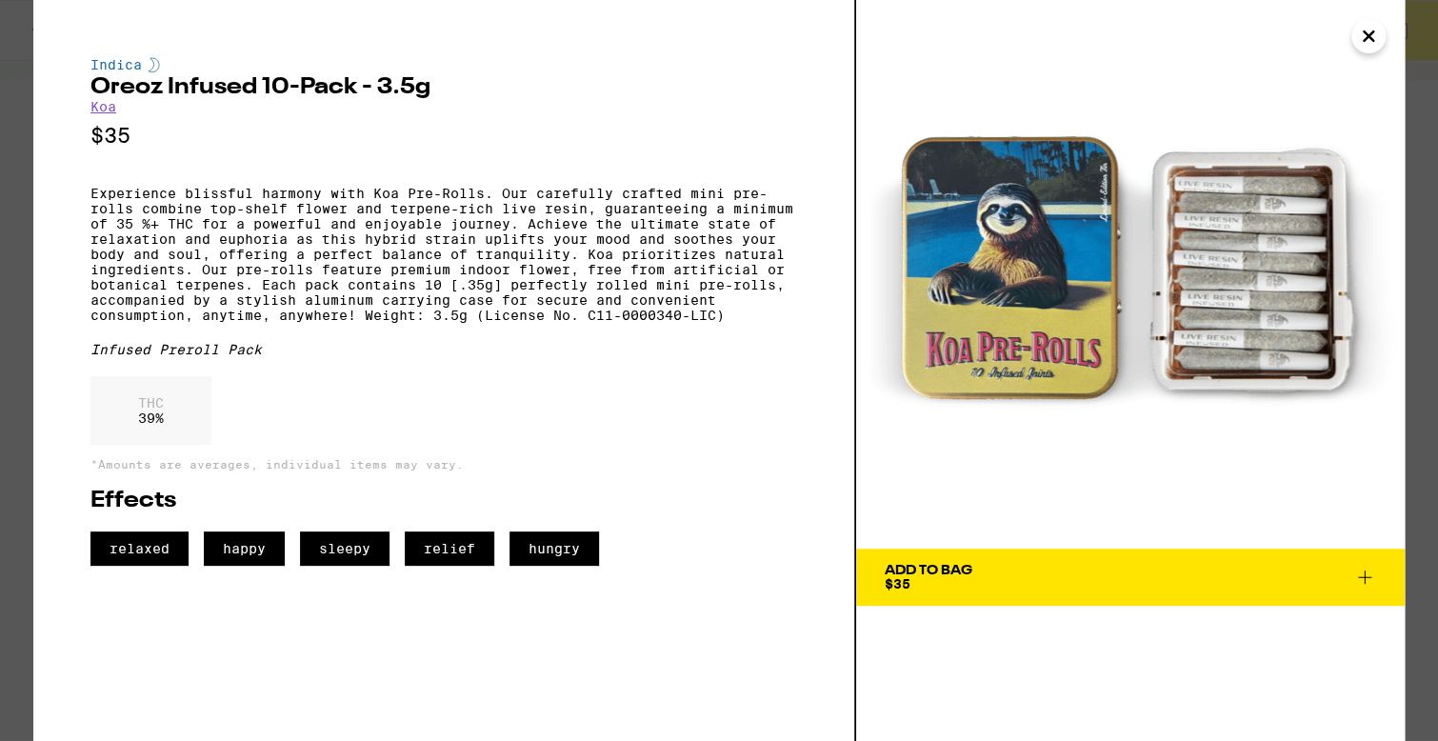
click at [1367, 50] on icon "Close" at bounding box center [1368, 36] width 23 height 29
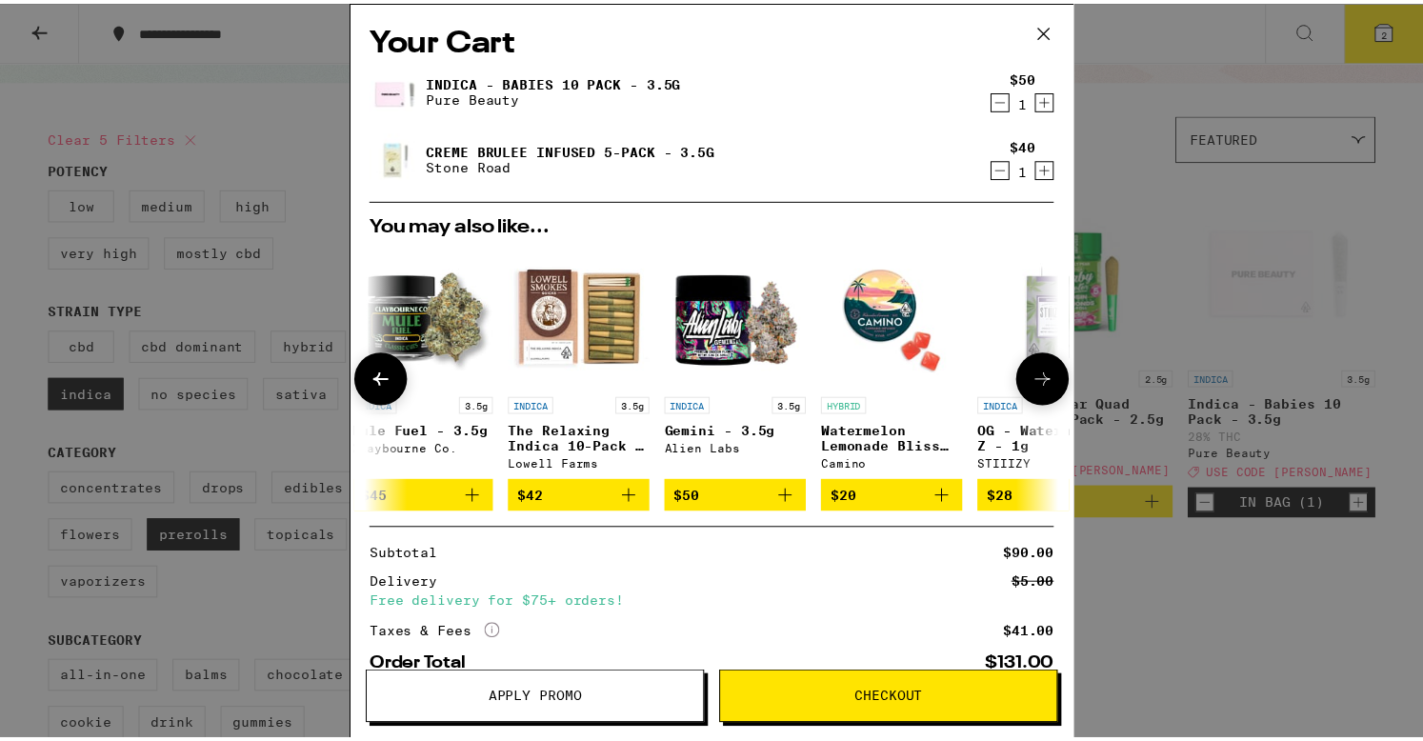
scroll to position [0, 640]
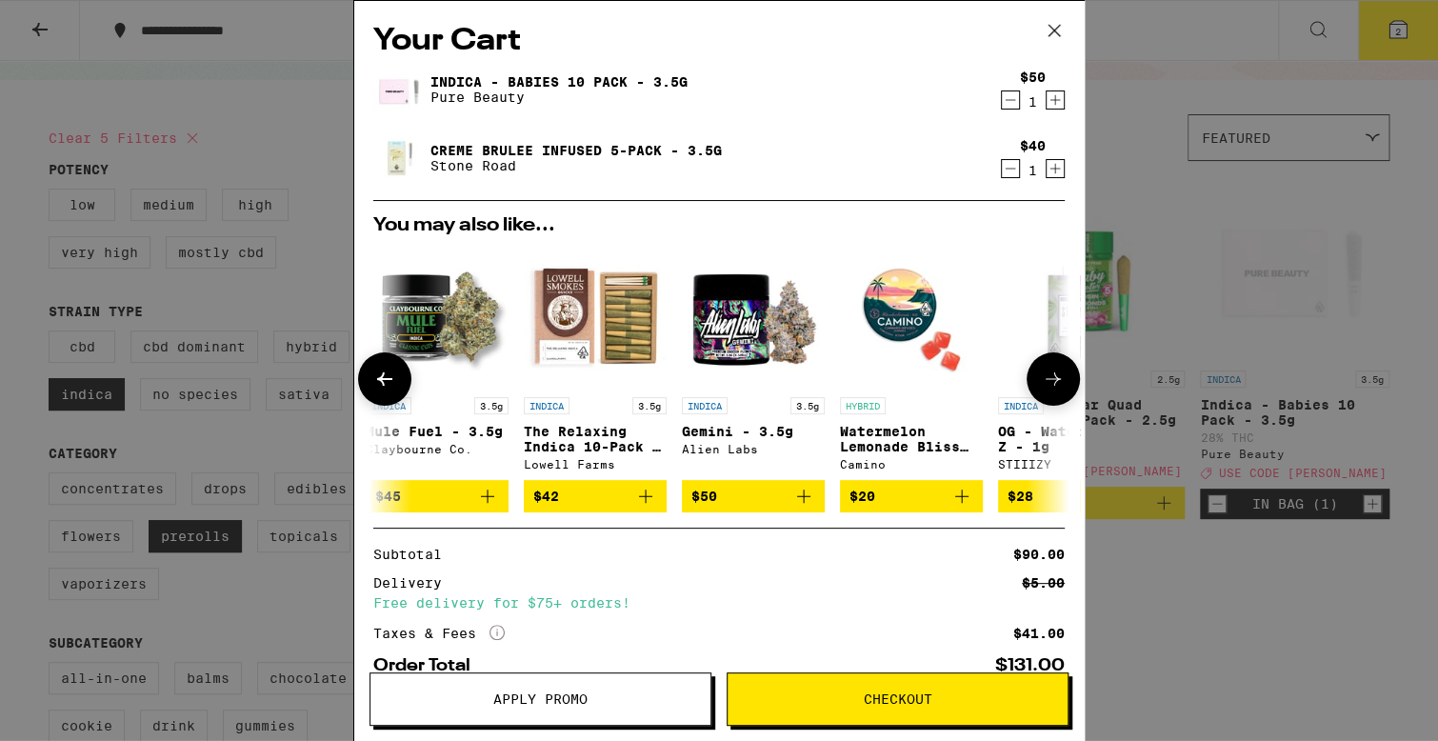
click at [634, 355] on img "Open page for The Relaxing Indica 10-Pack - 3.5g from Lowell Farms" at bounding box center [595, 316] width 143 height 143
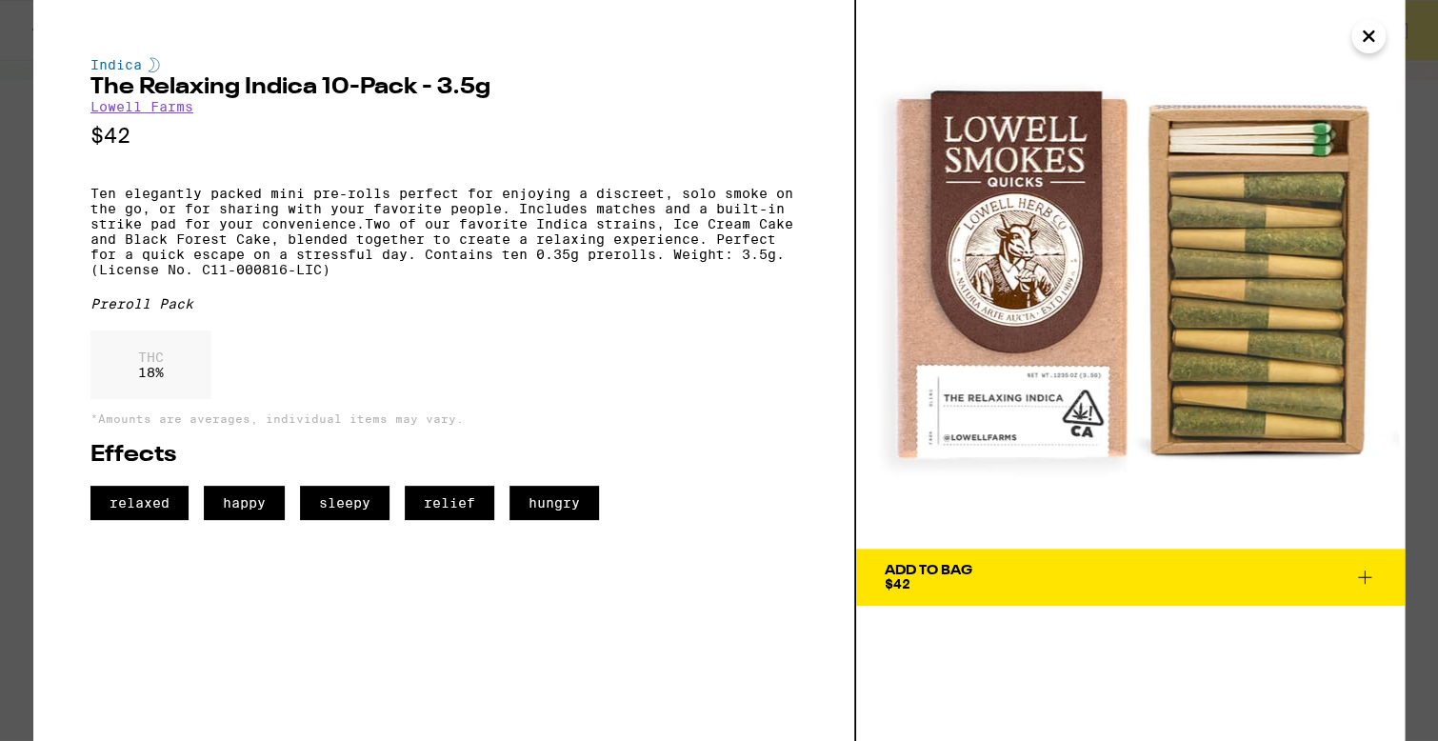
click at [1367, 580] on icon at bounding box center [1364, 577] width 23 height 23
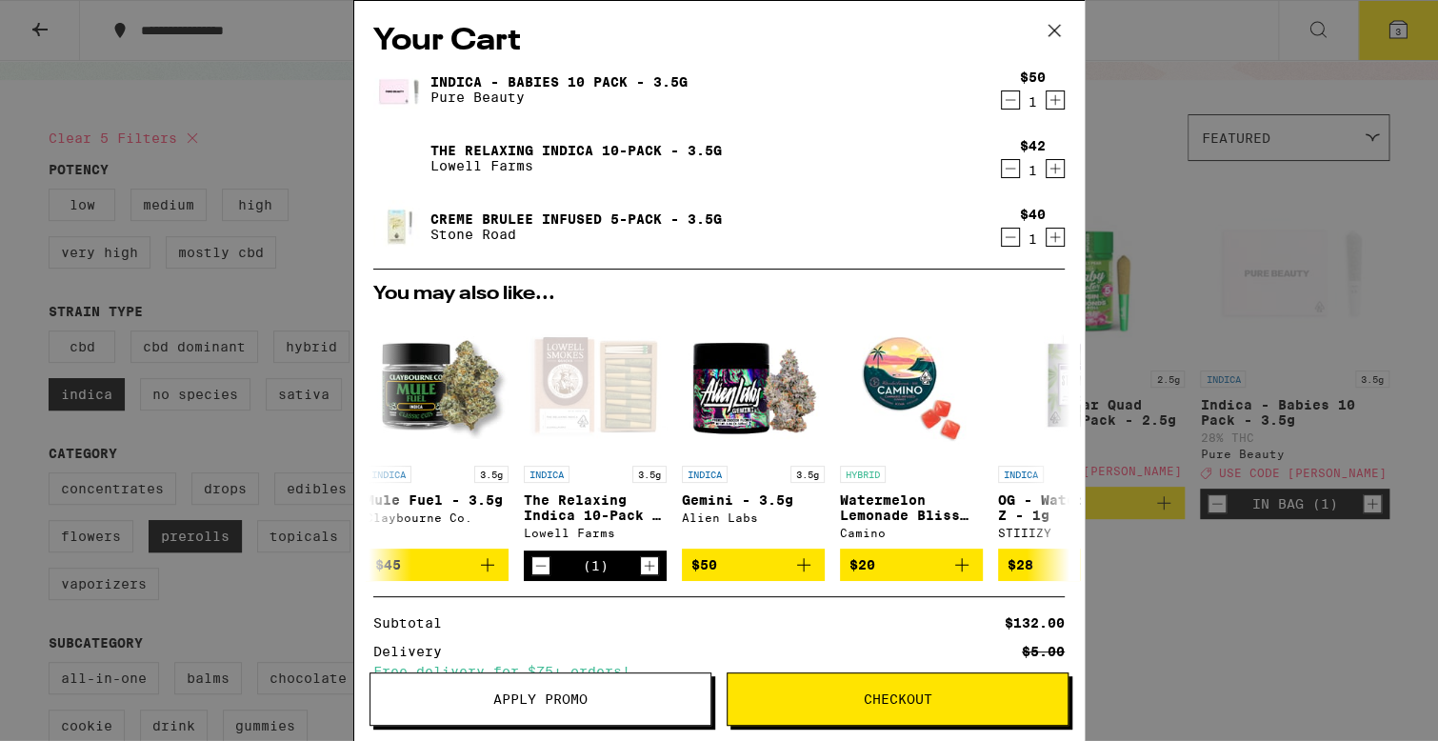
click at [1002, 240] on icon "Decrement" at bounding box center [1010, 237] width 17 height 23
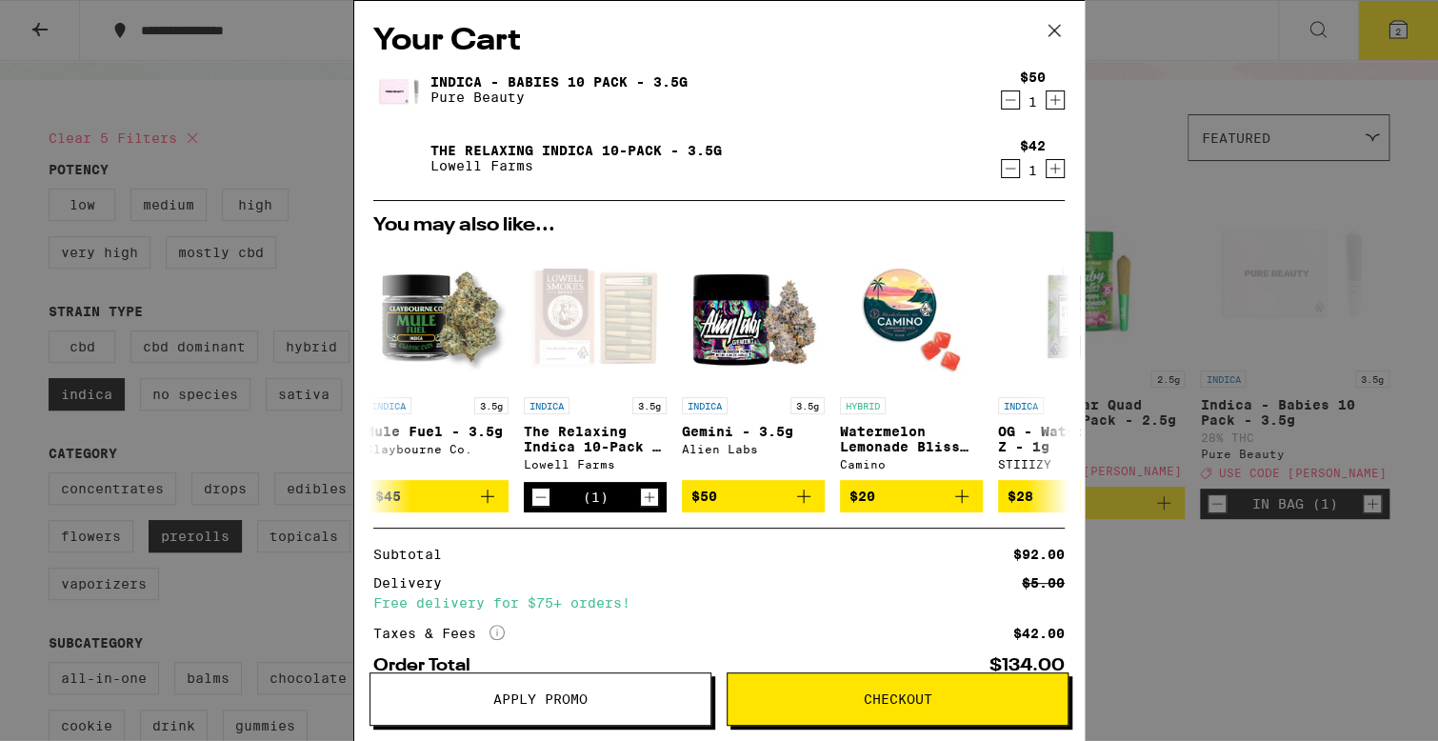
click at [1056, 29] on icon at bounding box center [1054, 30] width 29 height 29
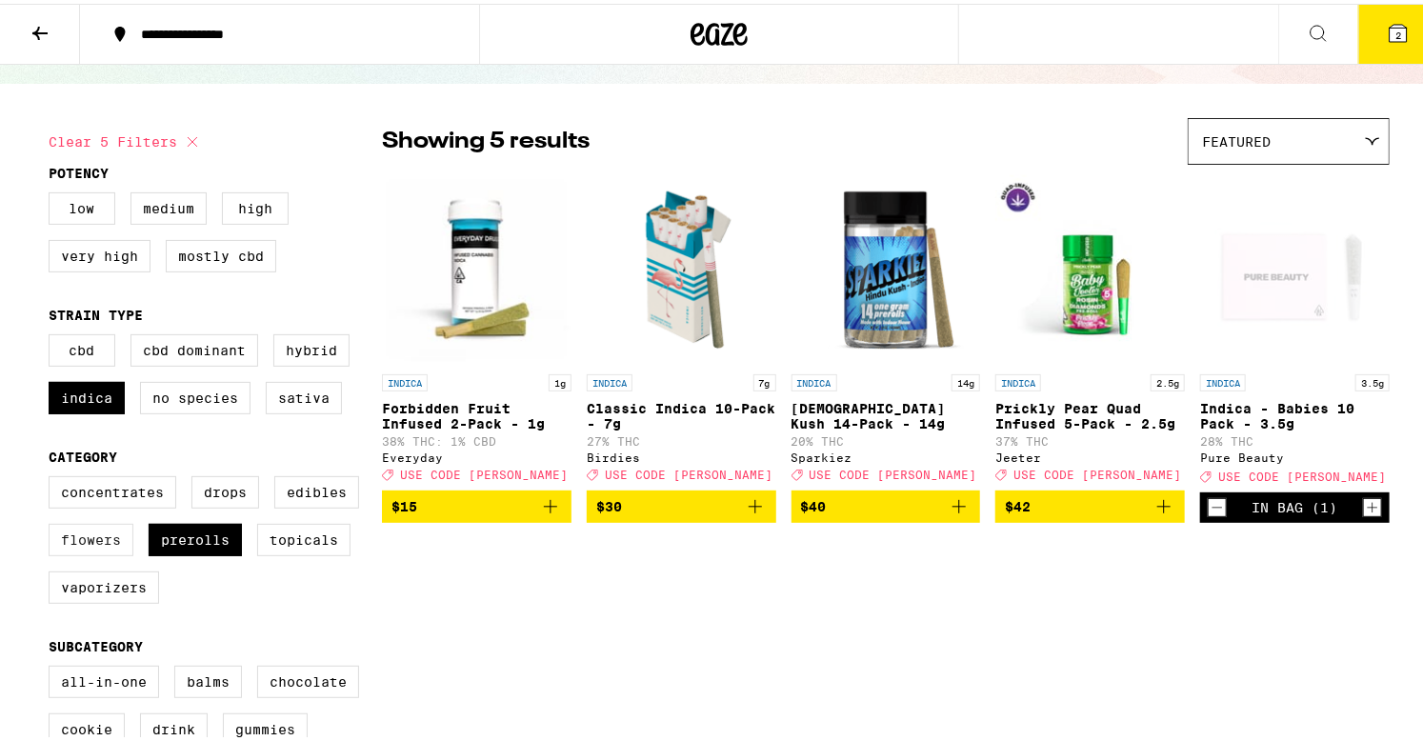
click at [110, 534] on label "Flowers" at bounding box center [91, 536] width 85 height 32
click at [53, 476] on input "Flowers" at bounding box center [52, 475] width 1 height 1
checkbox input "true"
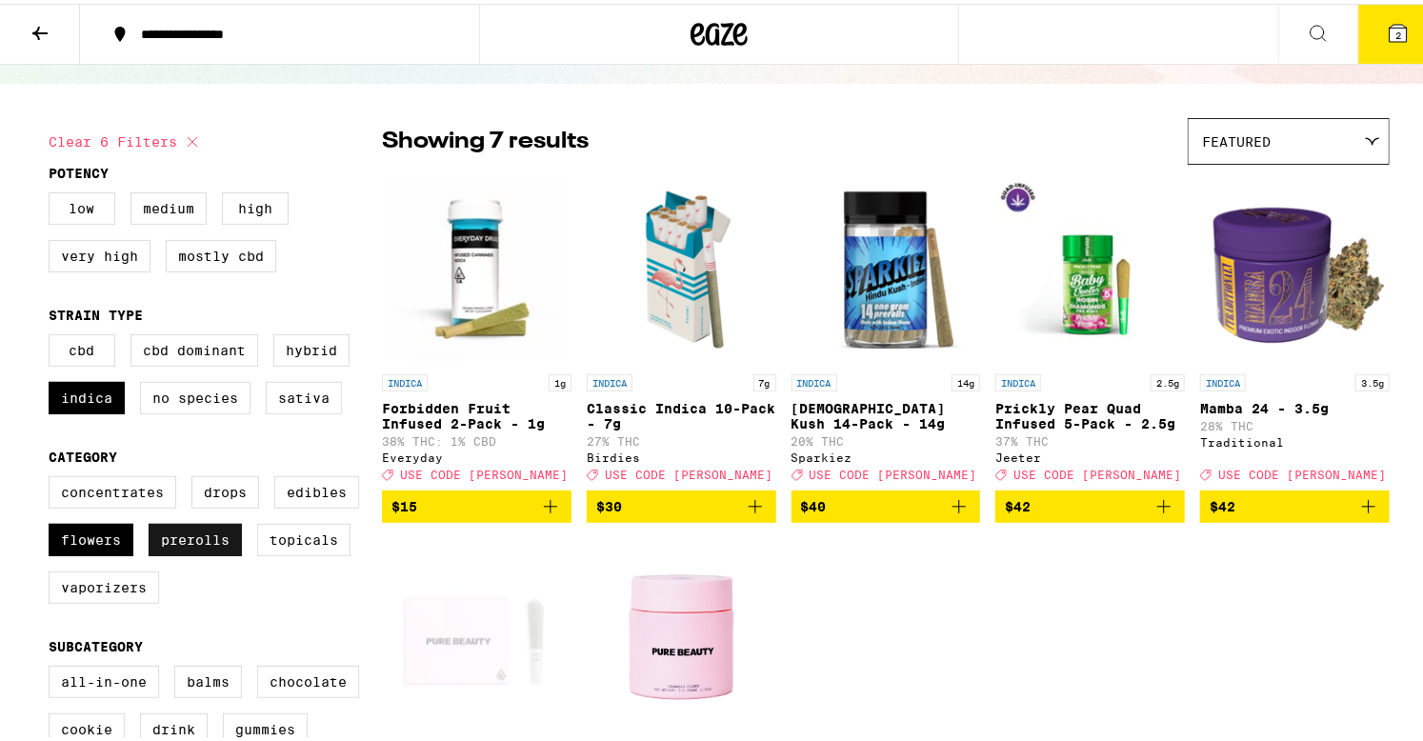
click at [182, 551] on label "Prerolls" at bounding box center [195, 536] width 93 height 32
click at [53, 476] on input "Prerolls" at bounding box center [52, 475] width 1 height 1
checkbox input "false"
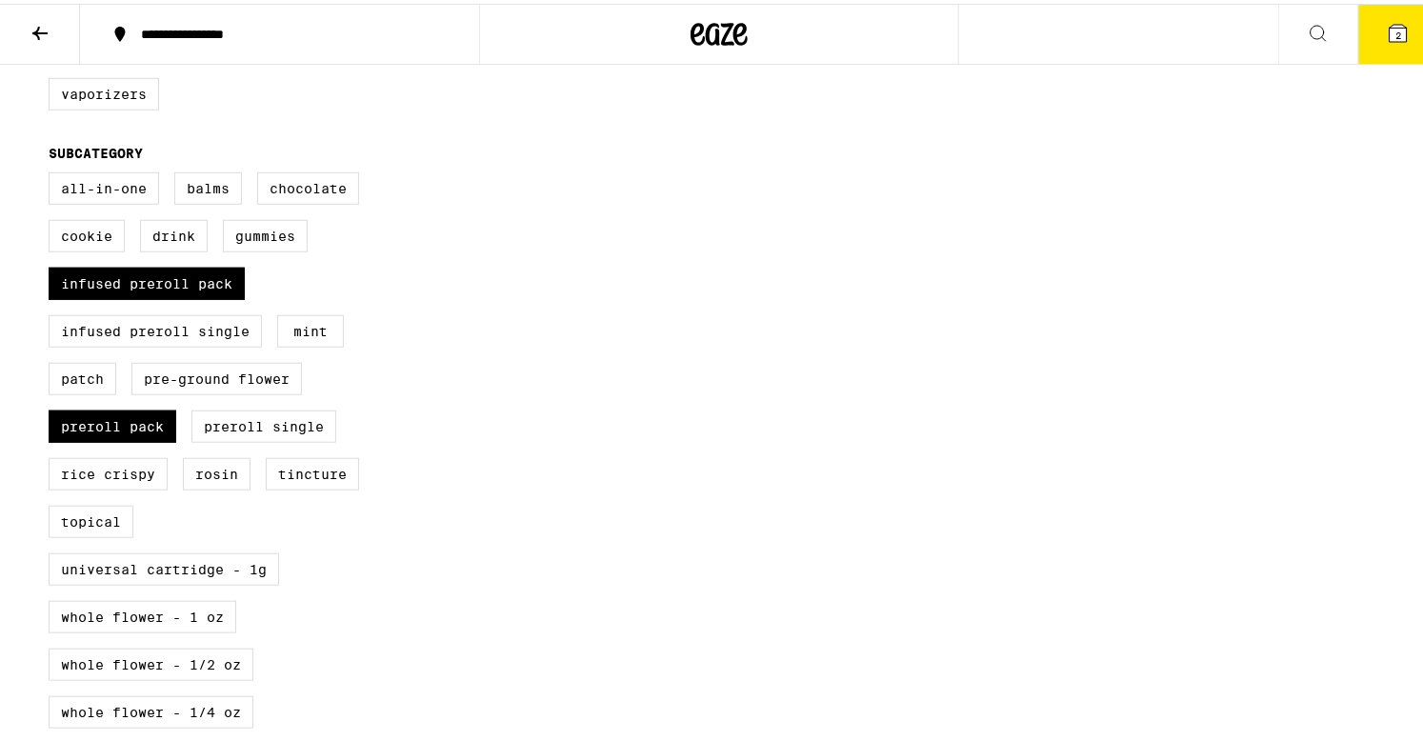
scroll to position [598, 0]
click at [123, 439] on label "Preroll Pack" at bounding box center [113, 423] width 128 height 32
click at [53, 172] on input "Preroll Pack" at bounding box center [52, 171] width 1 height 1
checkbox input "false"
click at [164, 296] on label "Infused Preroll Pack" at bounding box center [147, 280] width 196 height 32
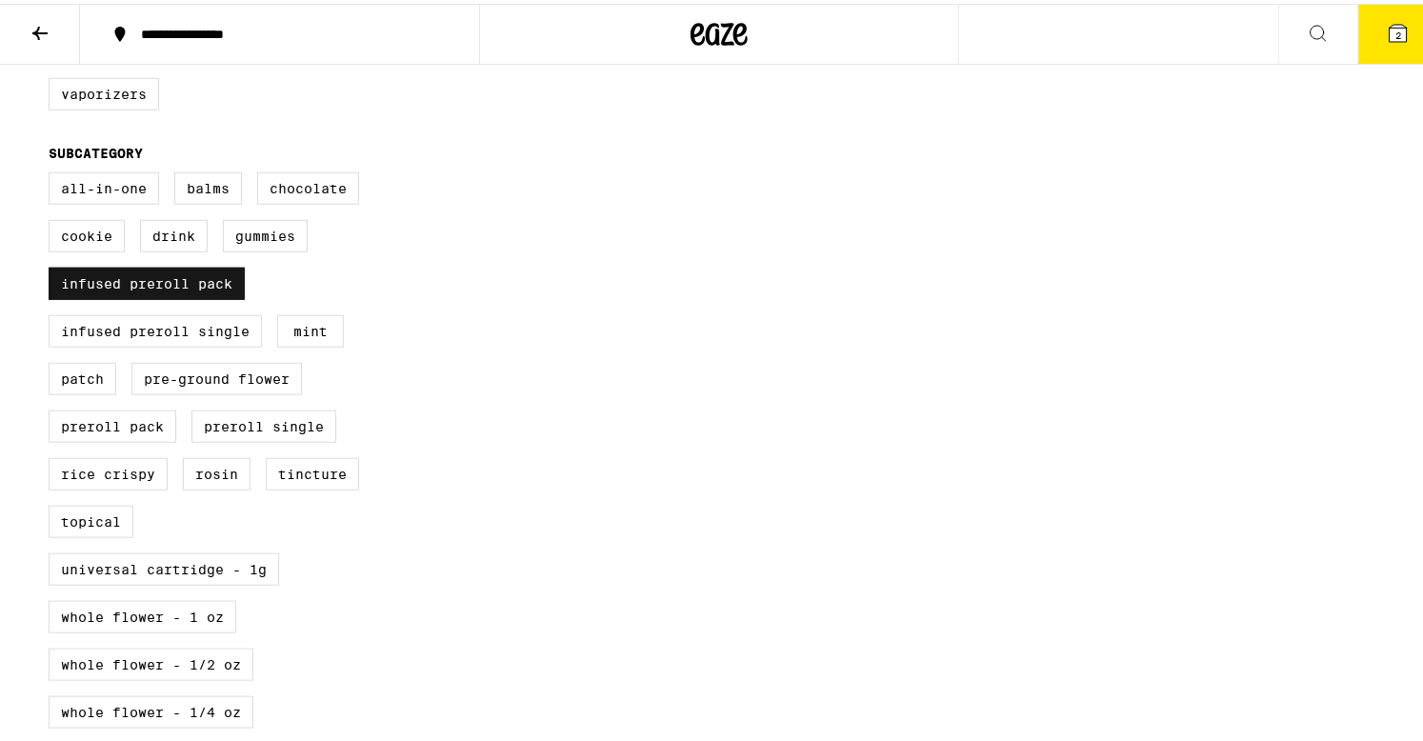
click at [53, 172] on input "Infused Preroll Pack" at bounding box center [52, 171] width 1 height 1
checkbox input "false"
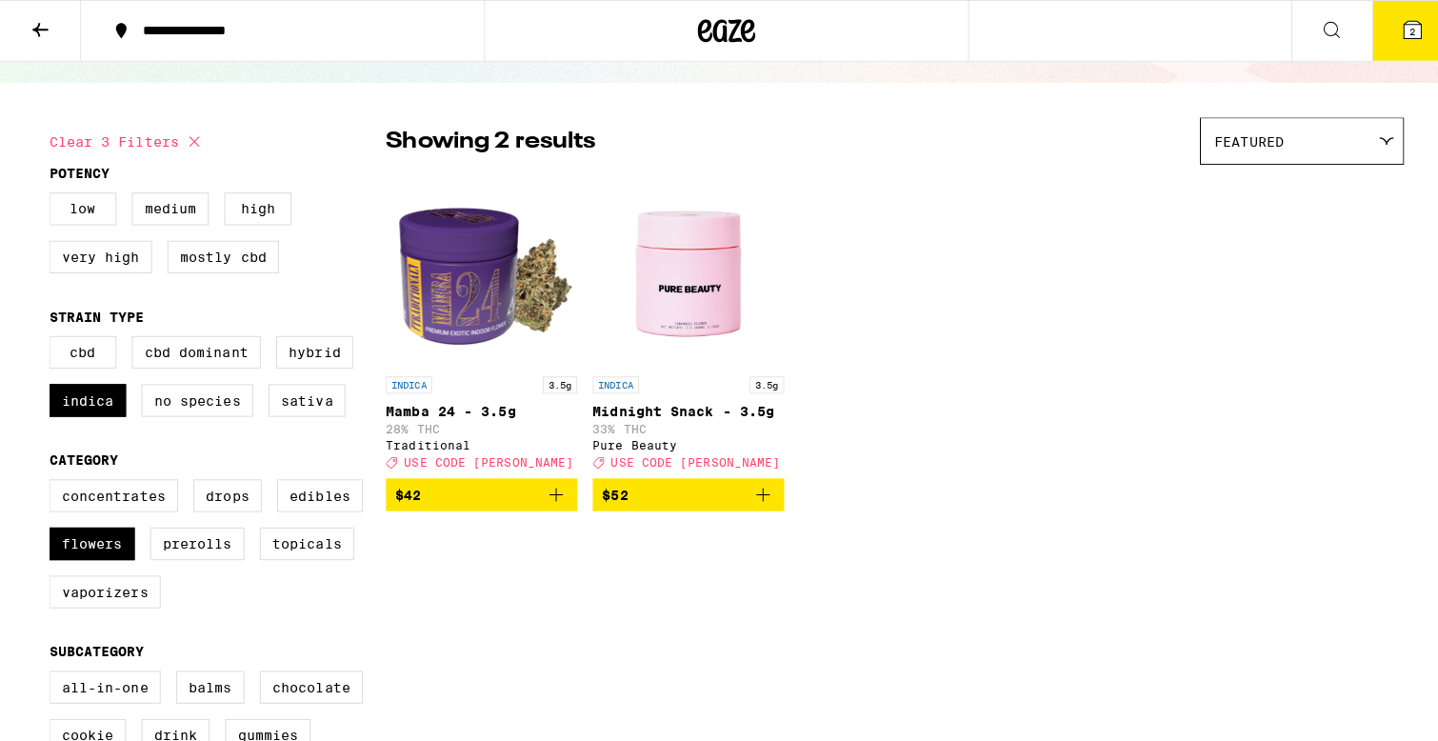
scroll to position [107, 0]
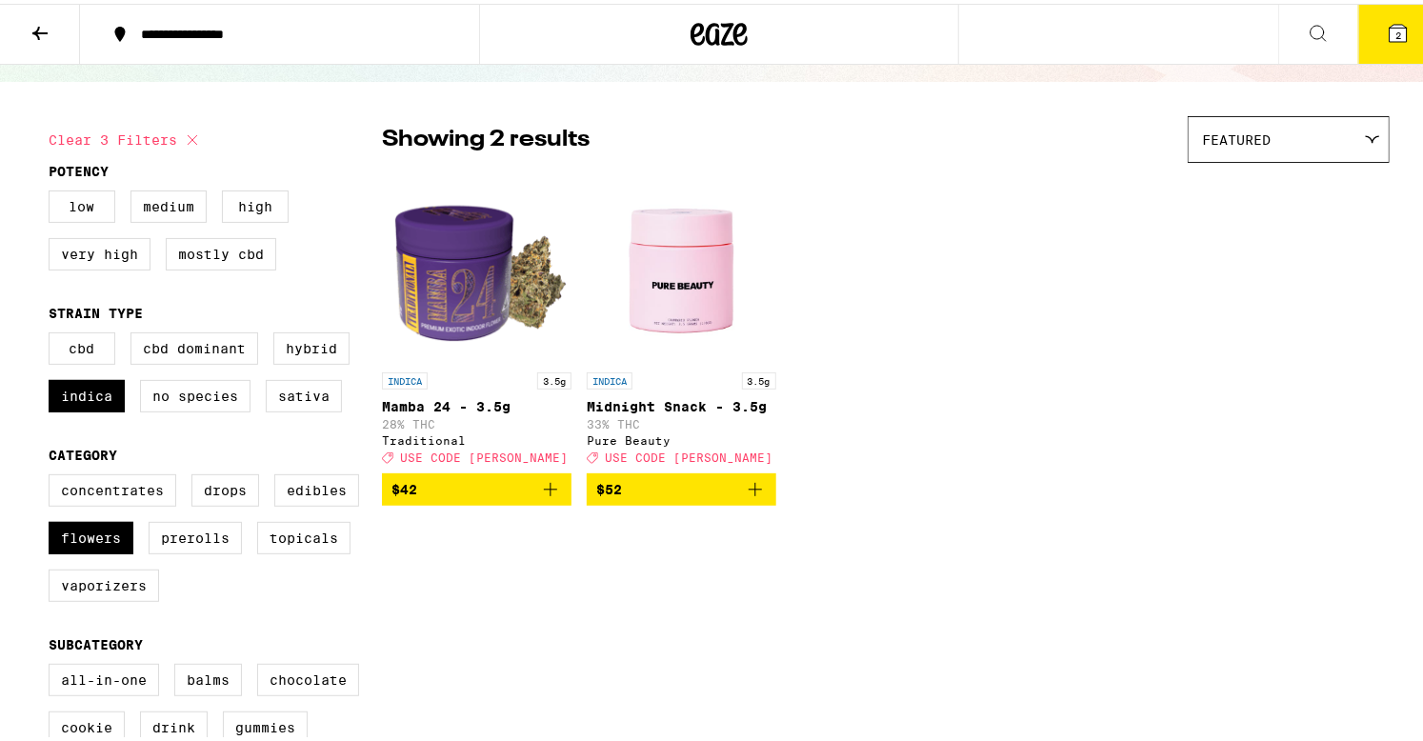
click at [686, 275] on img "Open page for Midnight Snack - 3.5g from Pure Beauty" at bounding box center [682, 264] width 190 height 190
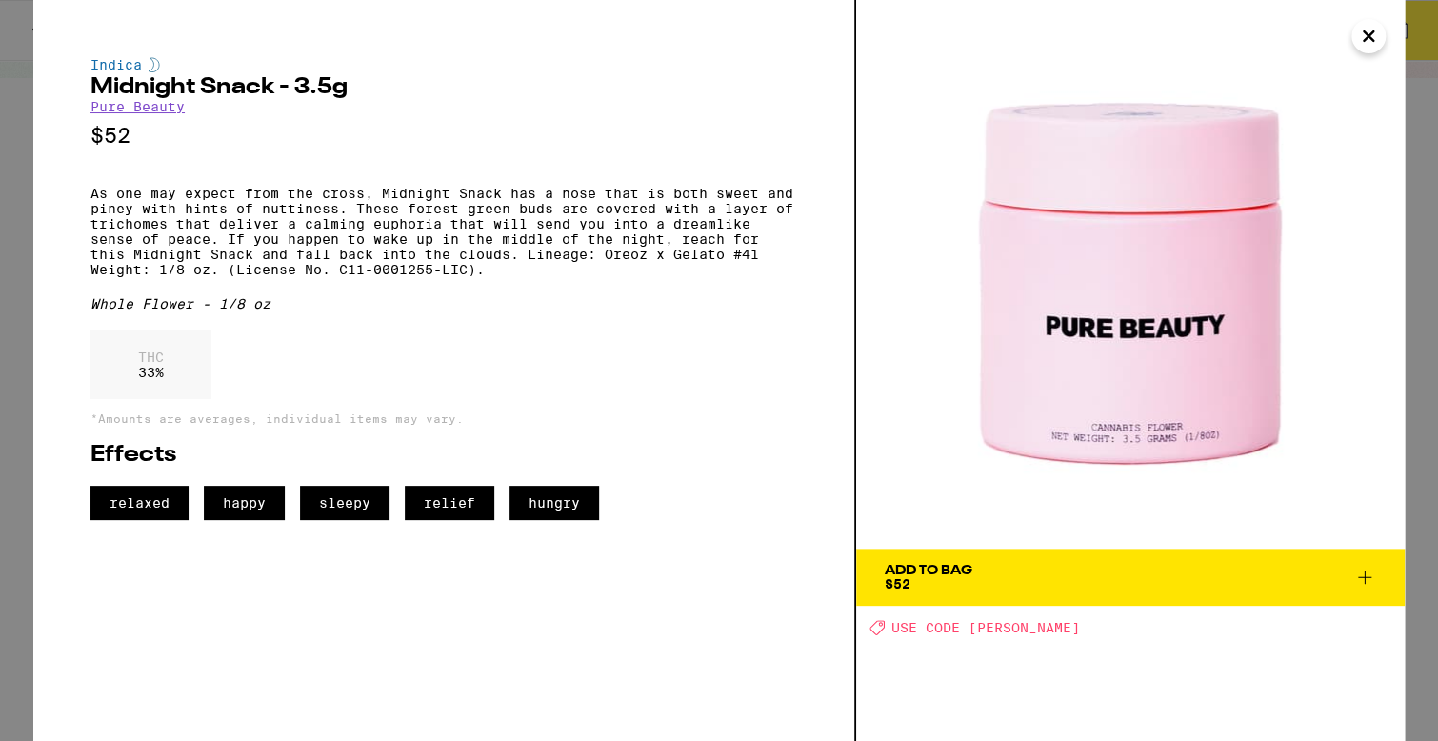
click at [686, 275] on p "As one may expect from the cross, Midnight Snack has a nose that is both sweet …" at bounding box center [443, 231] width 707 height 91
click at [693, 409] on div "THC 33 %" at bounding box center [443, 369] width 707 height 78
click at [1368, 31] on icon "Close" at bounding box center [1368, 36] width 23 height 29
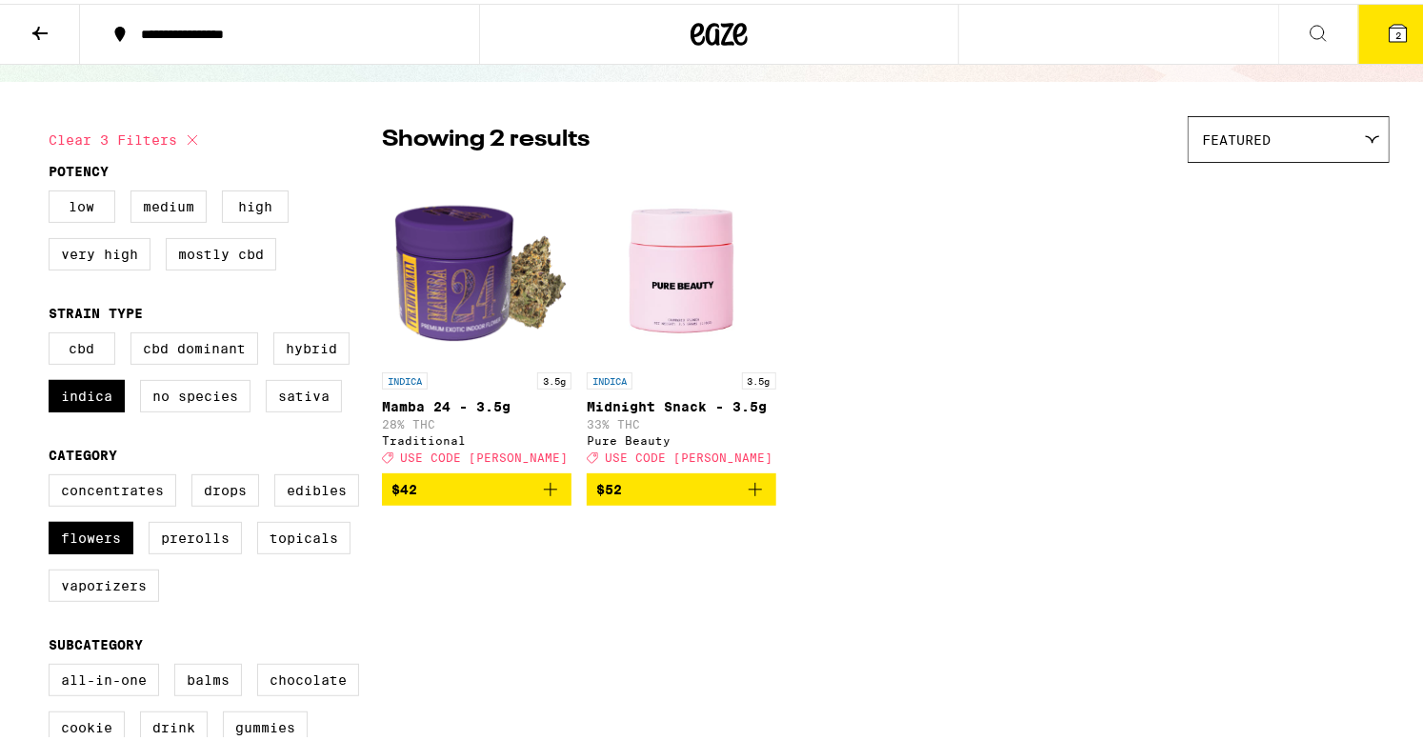
click at [750, 497] on icon "Add to bag" at bounding box center [755, 485] width 23 height 23
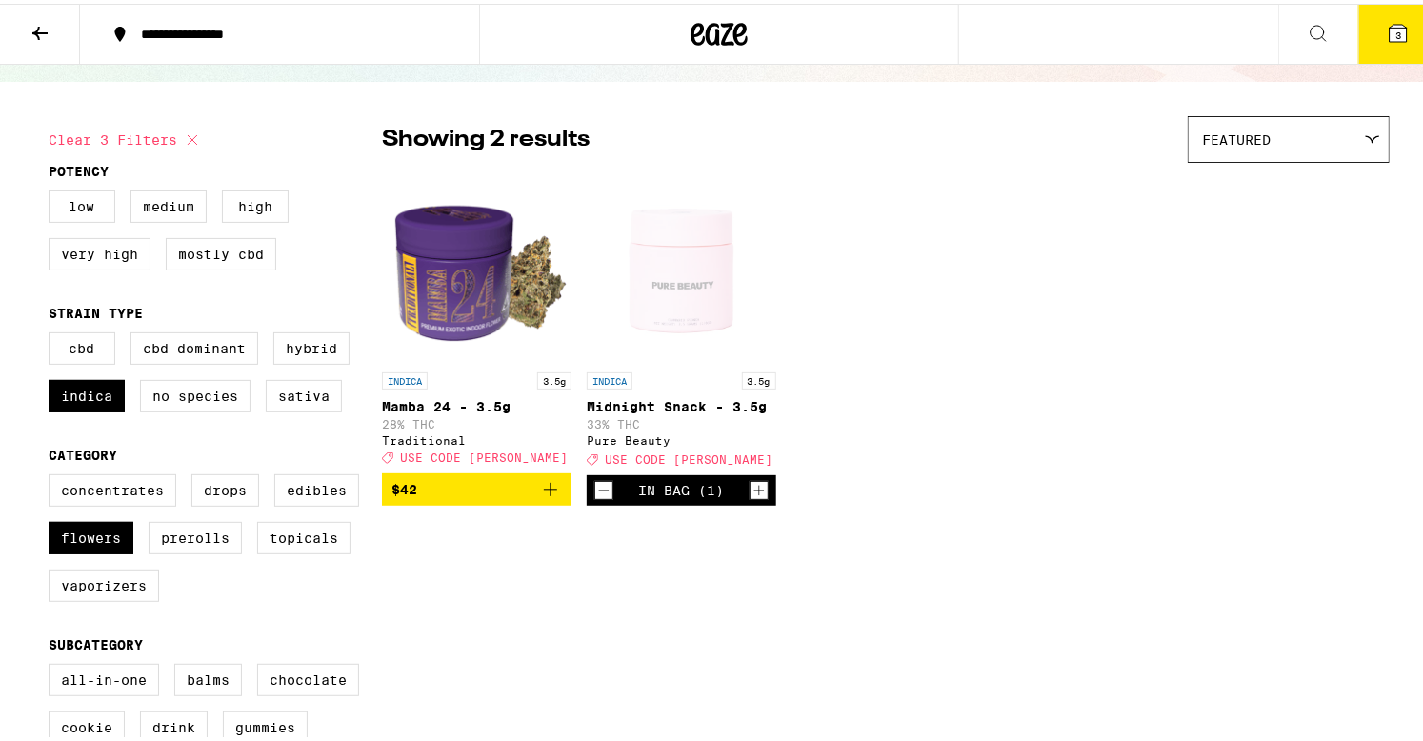
click at [1387, 30] on icon at bounding box center [1398, 29] width 23 height 23
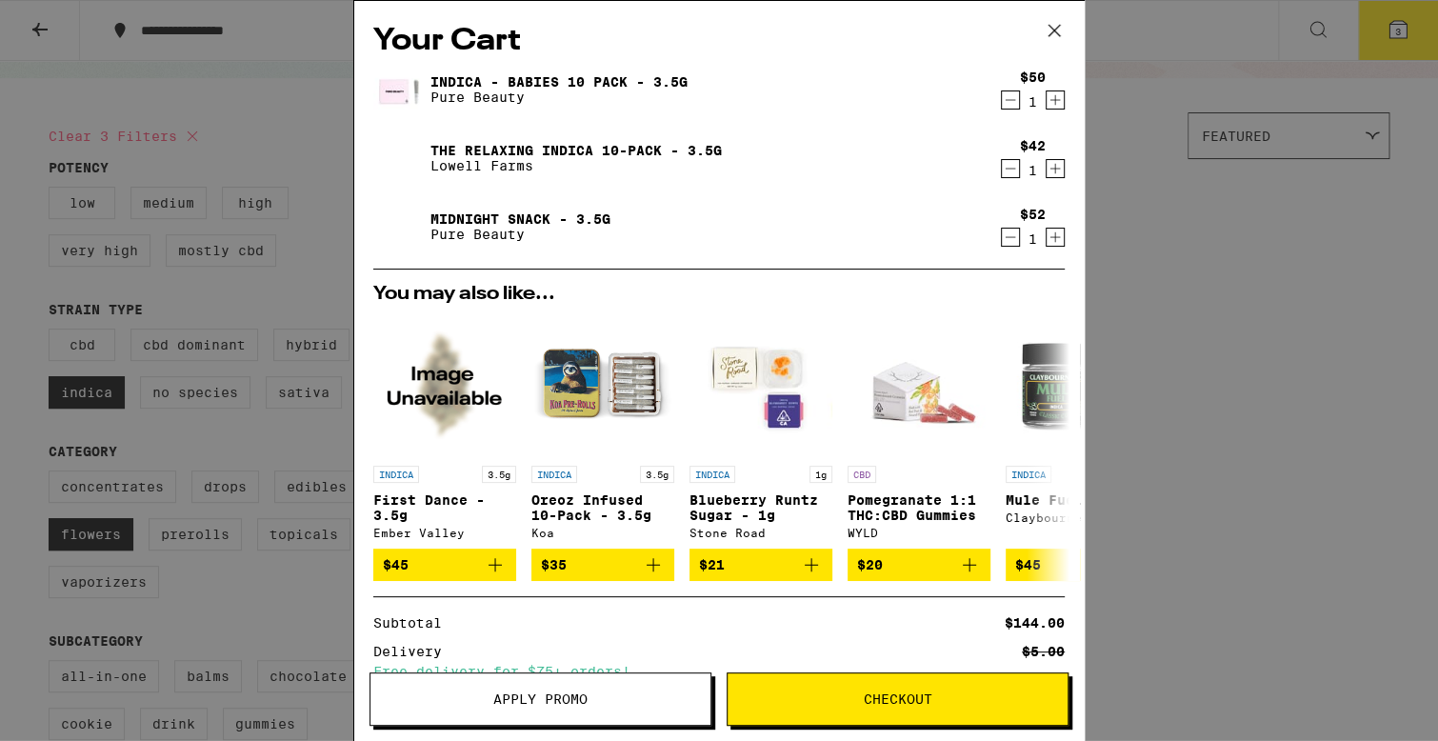
click at [1002, 97] on icon "Decrement" at bounding box center [1010, 100] width 17 height 23
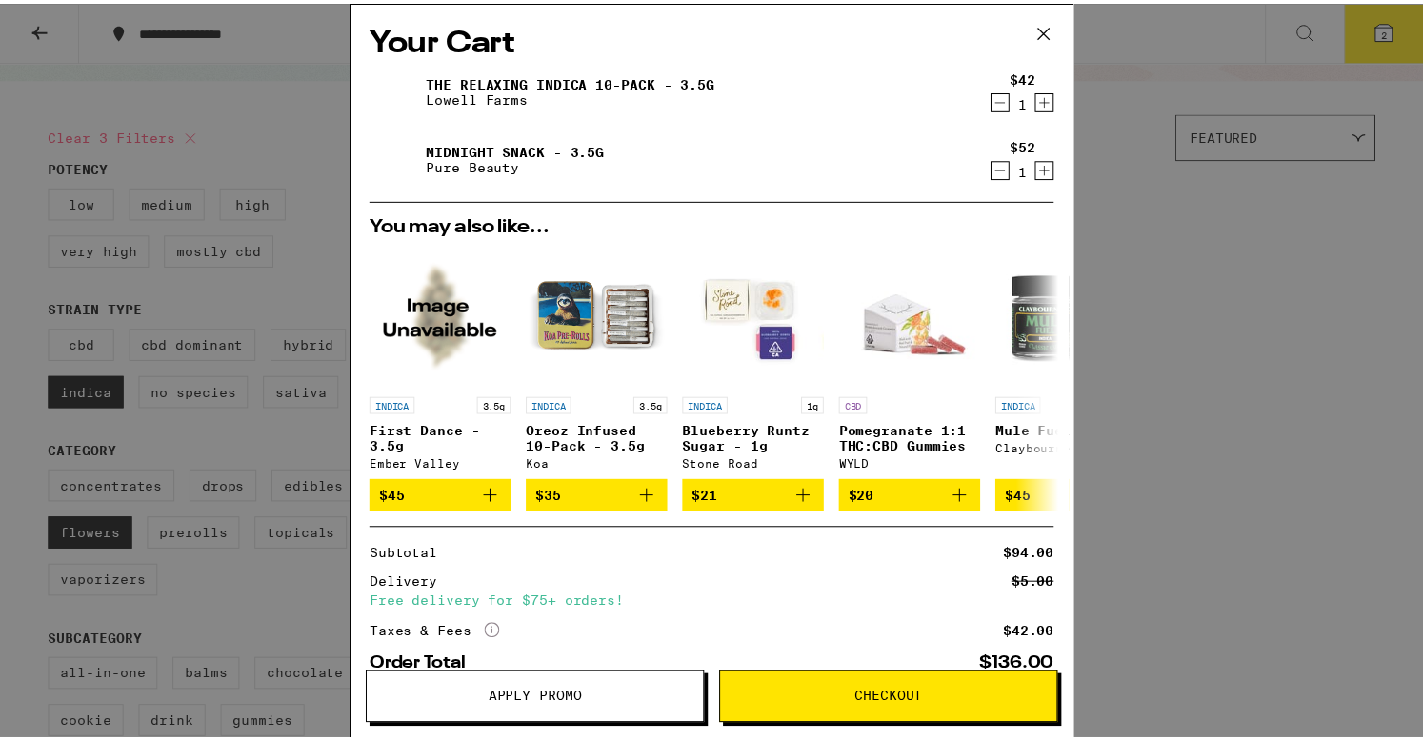
scroll to position [115, 0]
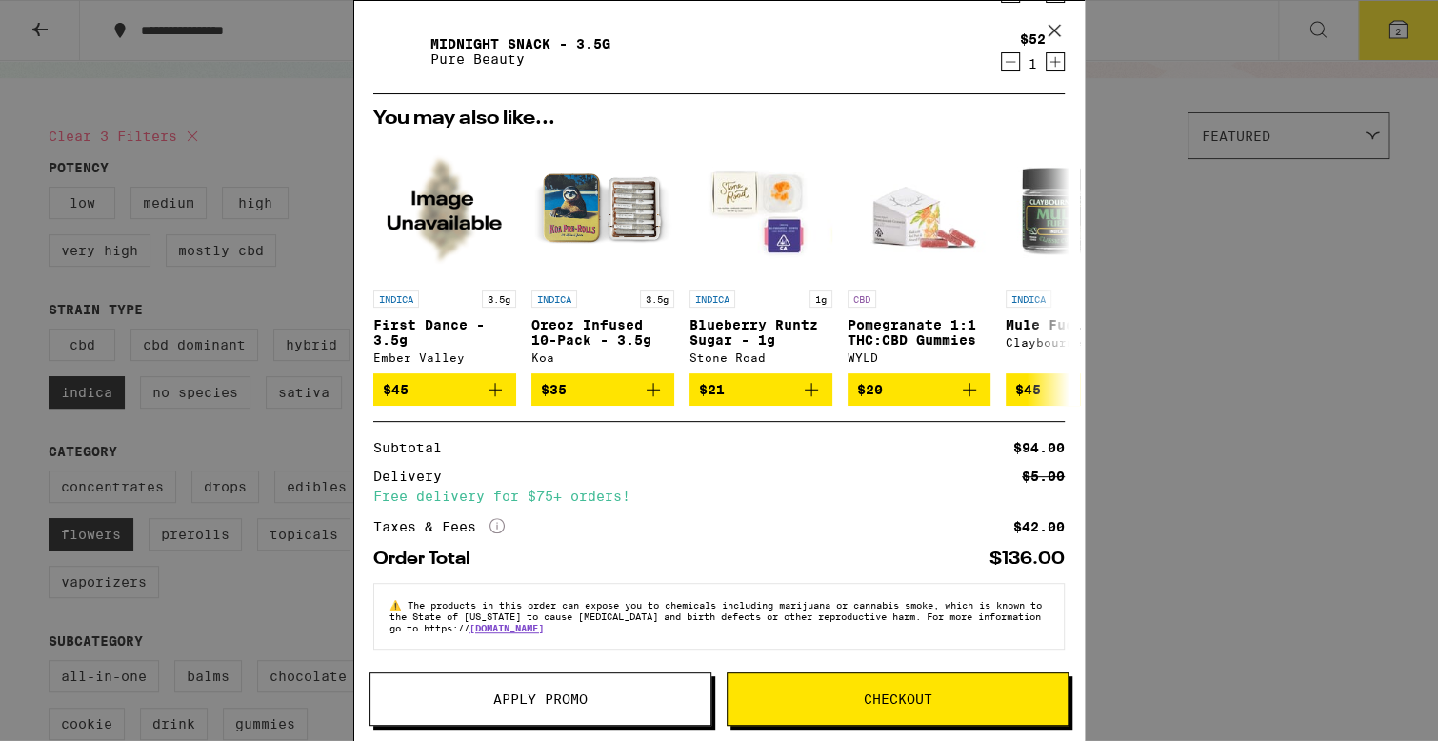
click at [611, 688] on button "Apply Promo" at bounding box center [540, 698] width 342 height 53
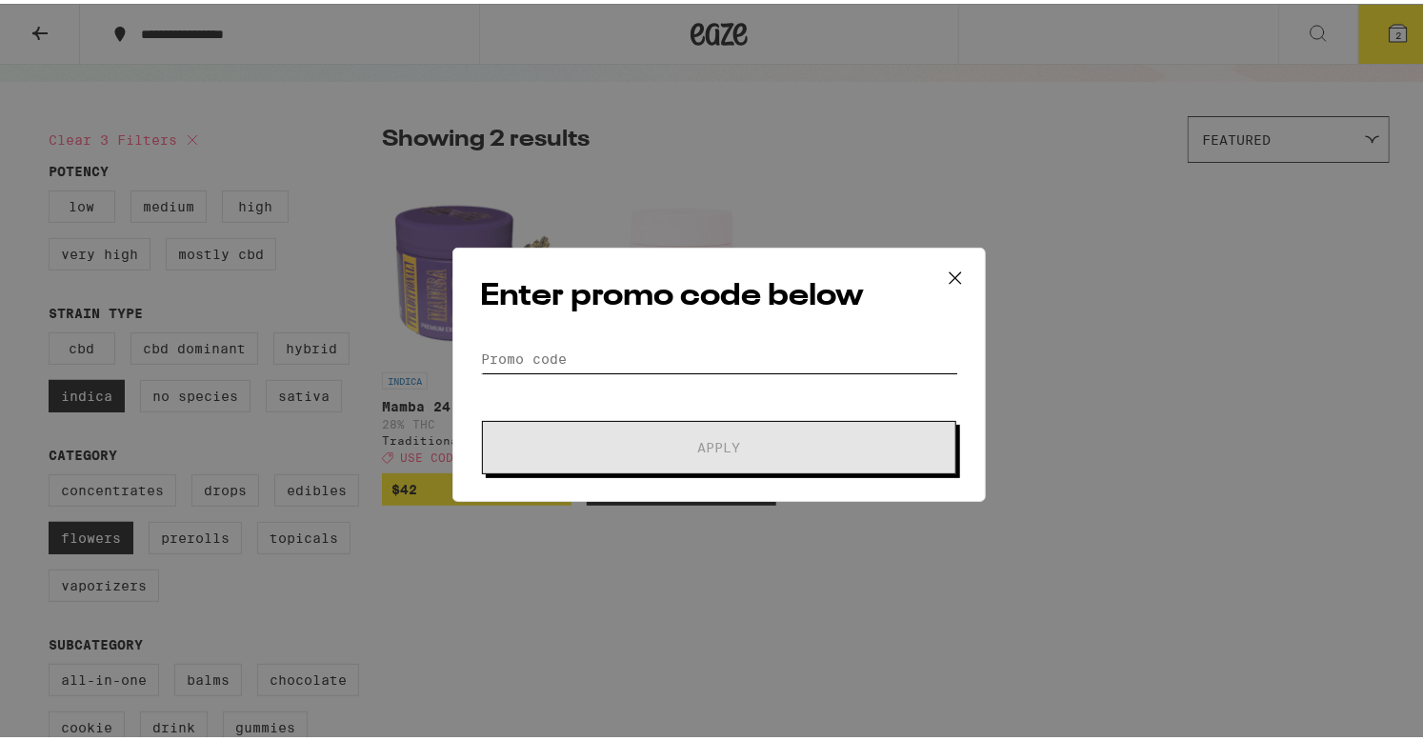
click at [633, 347] on input "Promo Code" at bounding box center [719, 355] width 478 height 29
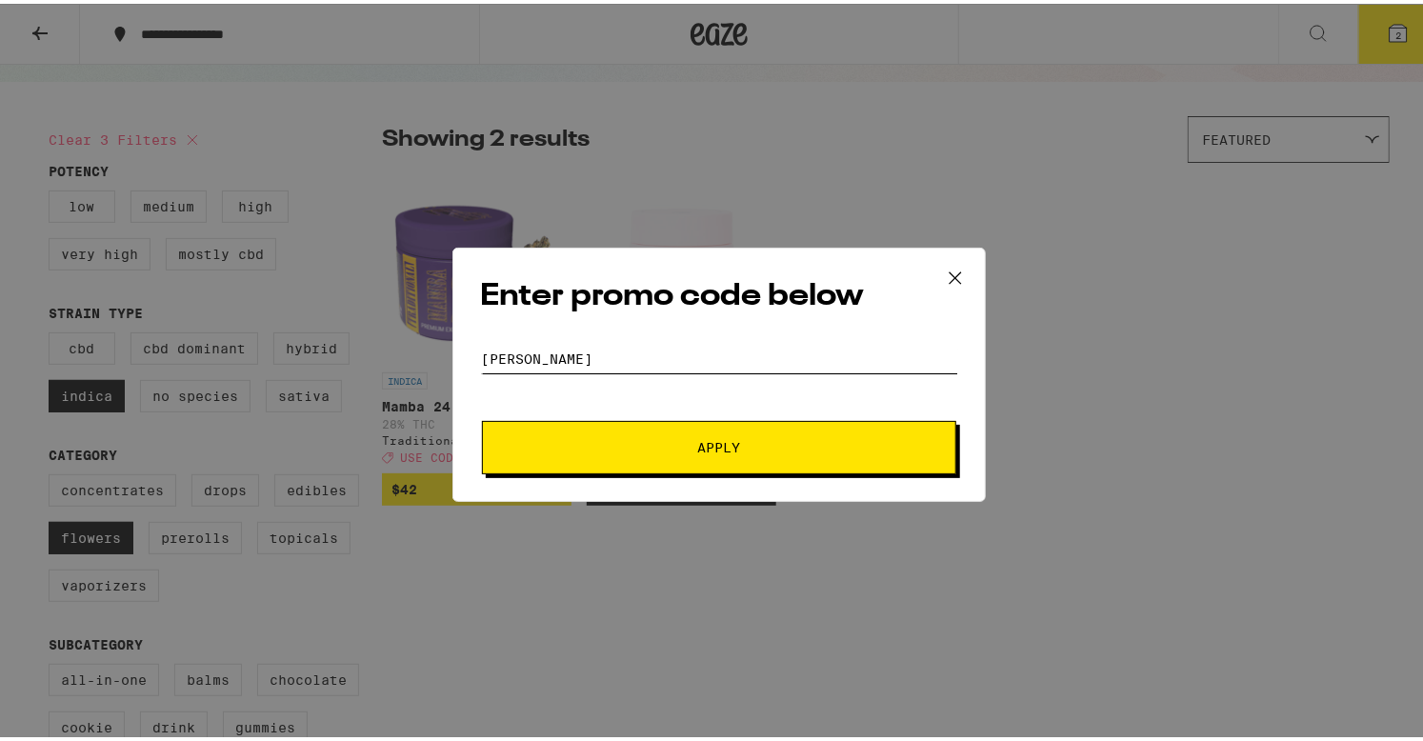
type input "[PERSON_NAME]"
click at [482, 417] on button "Apply" at bounding box center [719, 443] width 474 height 53
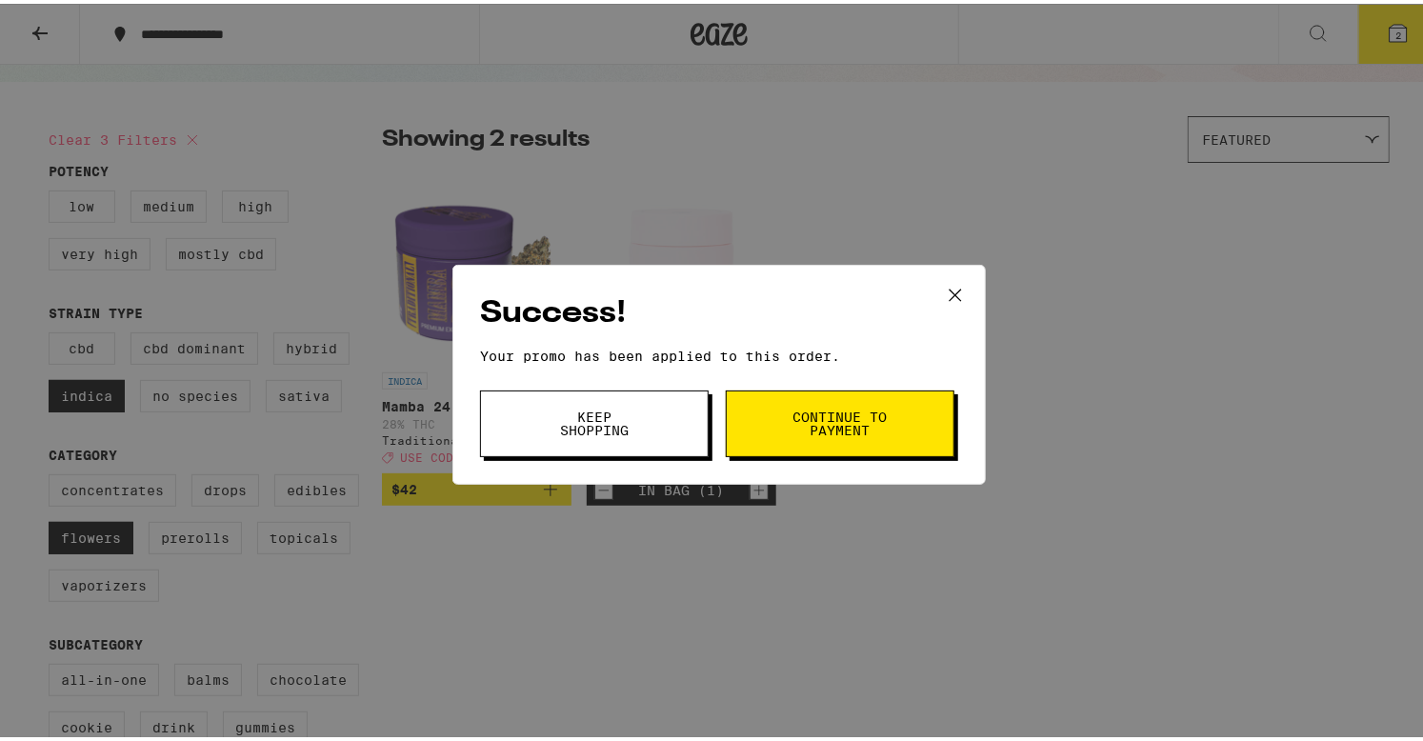
click at [758, 424] on button "Continue to payment" at bounding box center [840, 420] width 229 height 67
